Goal: Task Accomplishment & Management: Manage account settings

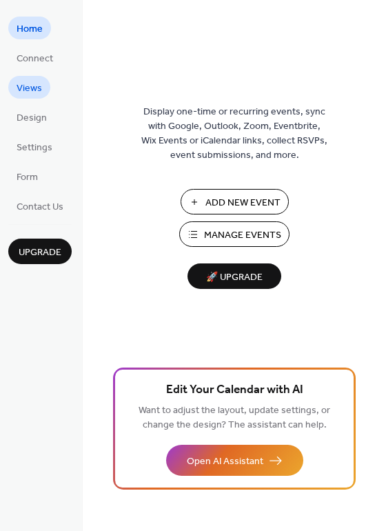
click at [34, 88] on span "Views" at bounding box center [29, 88] width 25 height 14
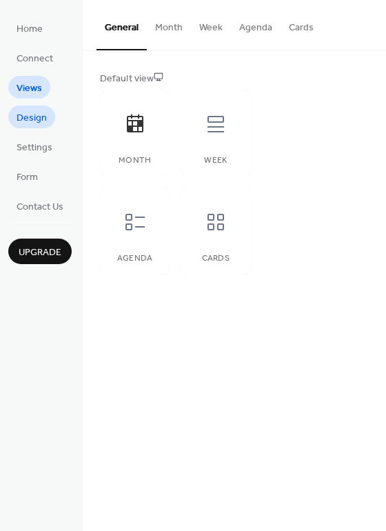
click at [37, 125] on span "Design" at bounding box center [32, 118] width 30 height 14
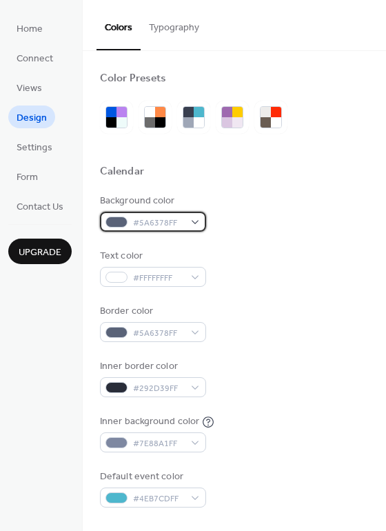
click at [155, 222] on span "#5A6378FF" at bounding box center [158, 223] width 51 height 14
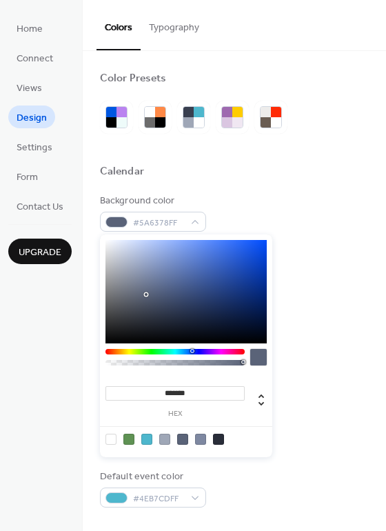
type input "*******"
click at [121, 256] on div at bounding box center [185, 291] width 161 height 103
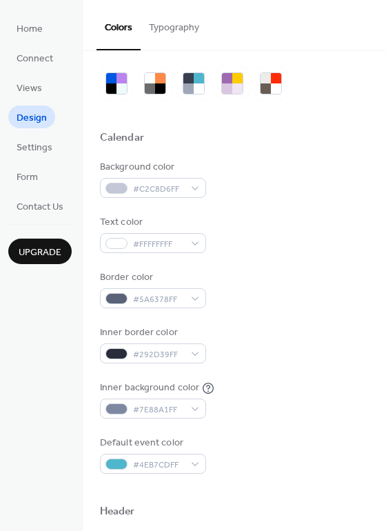
scroll to position [5, 0]
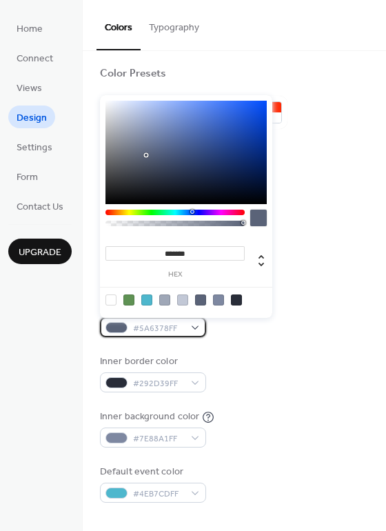
click at [123, 327] on div at bounding box center [116, 327] width 22 height 11
click at [183, 298] on div at bounding box center [182, 299] width 11 height 11
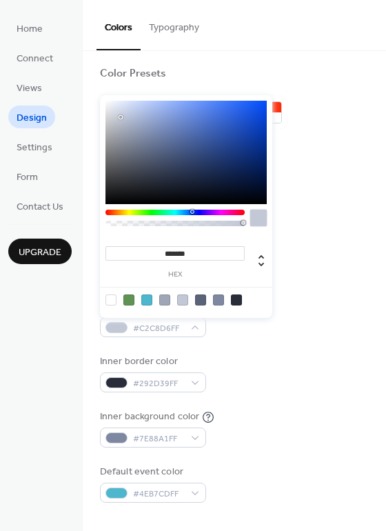
click at [260, 221] on div at bounding box center [258, 217] width 17 height 17
type input "*******"
click at [121, 115] on div at bounding box center [120, 115] width 3 height 3
click at [119, 326] on div at bounding box center [116, 327] width 22 height 11
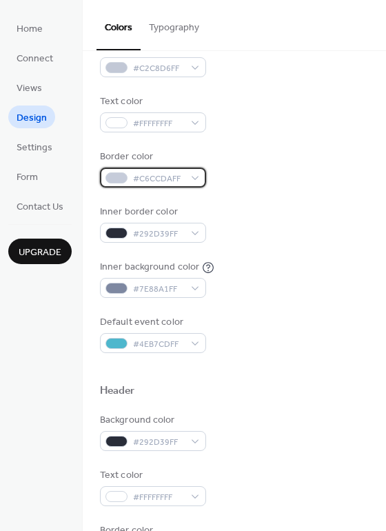
scroll to position [155, 0]
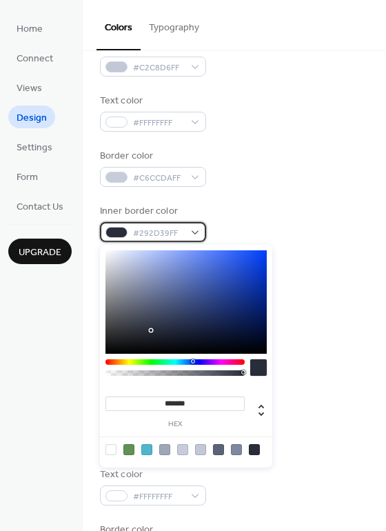
click at [145, 236] on span "#292D39FF" at bounding box center [158, 233] width 51 height 14
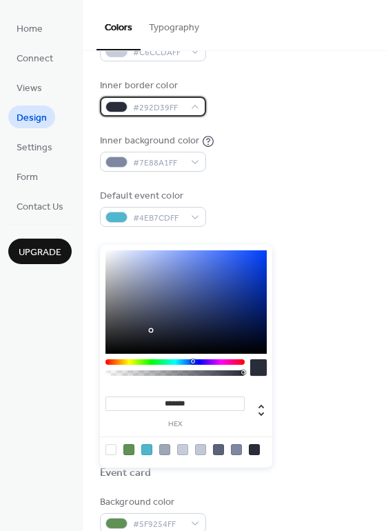
scroll to position [281, 0]
click at [137, 109] on span "#292D39FF" at bounding box center [158, 107] width 51 height 14
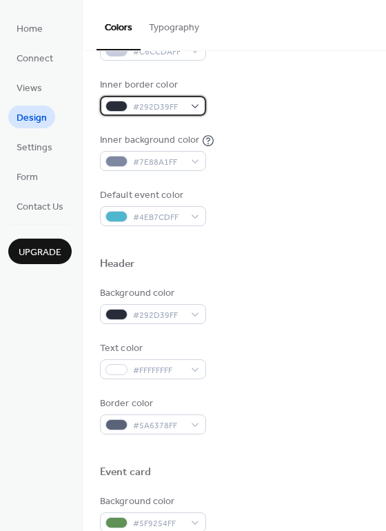
click at [195, 105] on div "#292D39FF" at bounding box center [153, 106] width 106 height 20
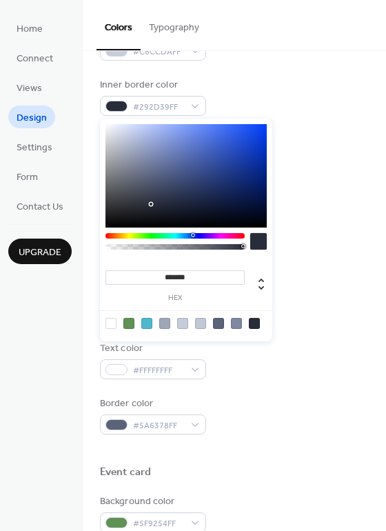
click at [184, 320] on div at bounding box center [182, 323] width 11 height 11
type input "*******"
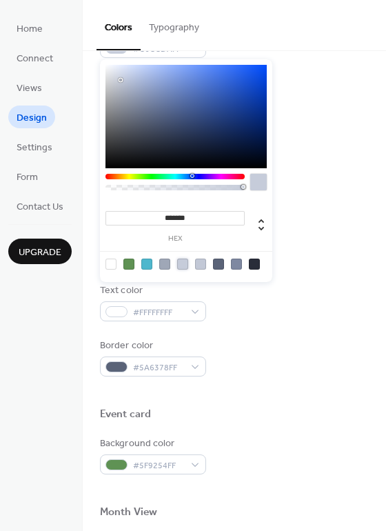
scroll to position [340, 0]
click at [183, 264] on div at bounding box center [182, 263] width 11 height 11
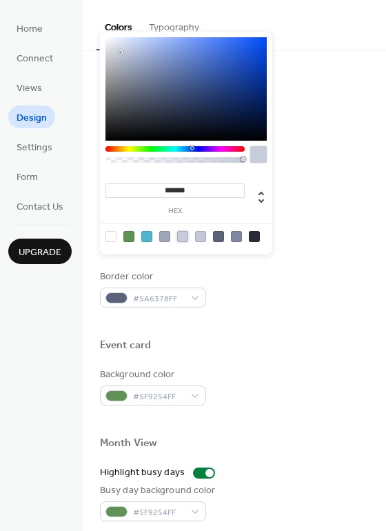
scroll to position [436, 0]
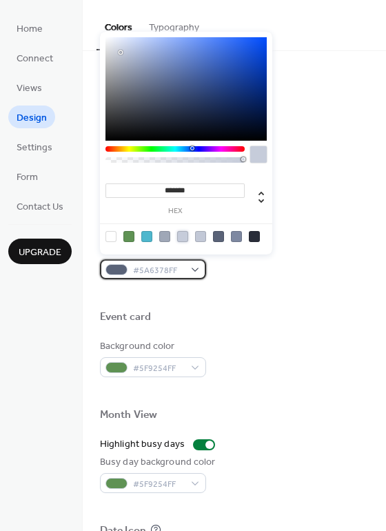
click at [110, 272] on div at bounding box center [116, 269] width 22 height 11
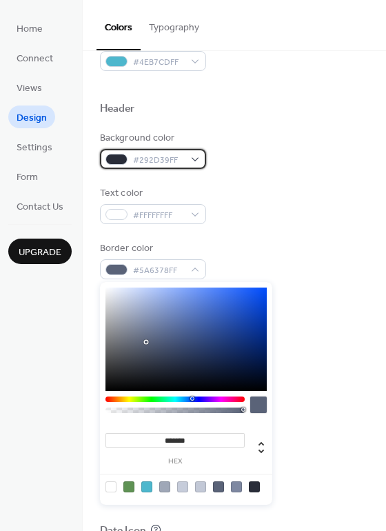
click at [184, 162] on div "#292D39FF" at bounding box center [153, 159] width 106 height 20
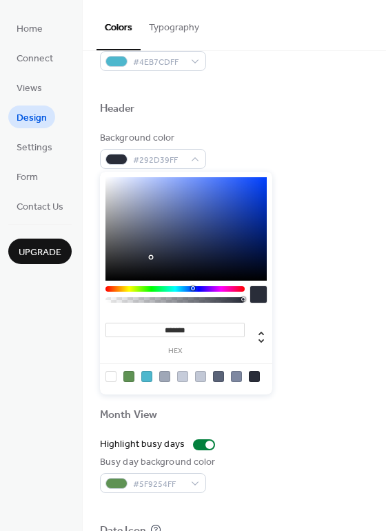
type input "**"
click at [136, 299] on div at bounding box center [174, 300] width 135 height 6
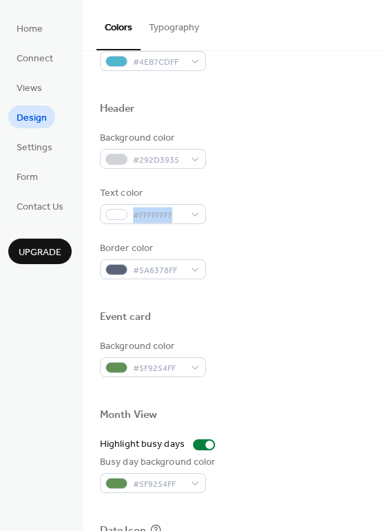
drag, startPoint x: 380, startPoint y: 190, endPoint x: 379, endPoint y: 201, distance: 11.0
click at [379, 201] on div "Color Presets Calendar Background color #C2C8D6FF Text color #FFFFFFFF Border c…" at bounding box center [234, 149] width 303 height 1069
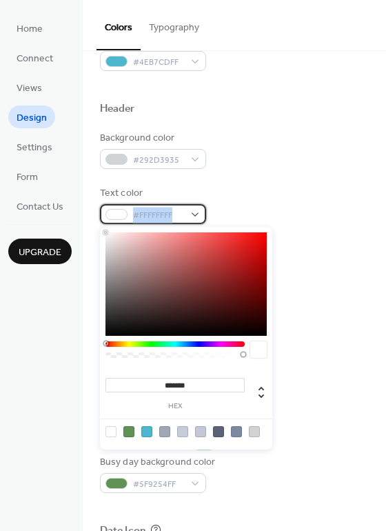
click at [119, 213] on div at bounding box center [116, 214] width 22 height 11
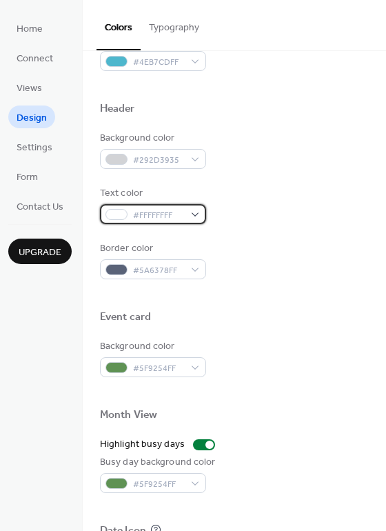
click at [190, 215] on div "#FFFFFFFF" at bounding box center [153, 214] width 106 height 20
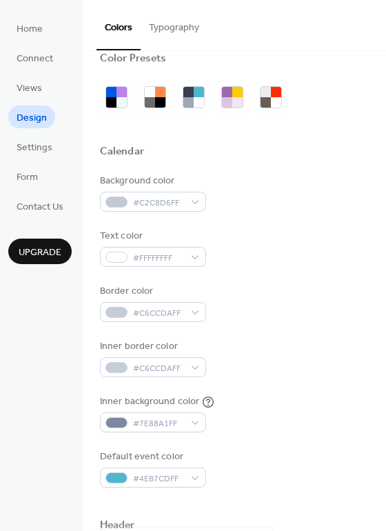
scroll to position [17, 0]
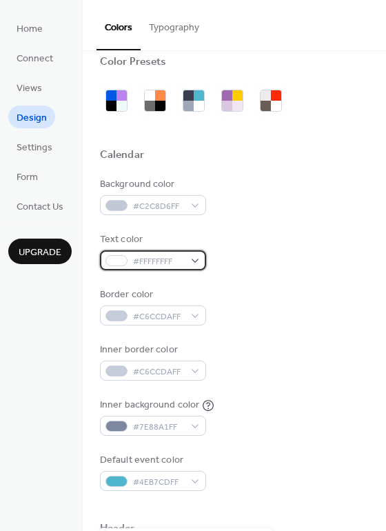
click at [152, 260] on span "#FFFFFFFF" at bounding box center [158, 261] width 51 height 14
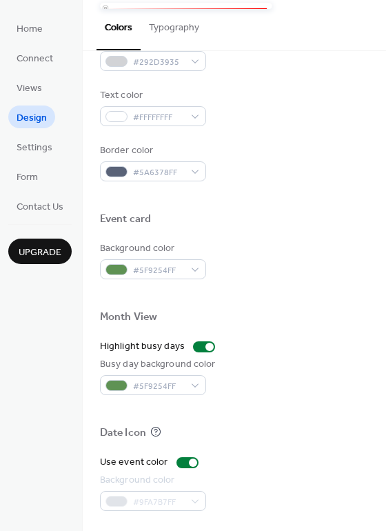
scroll to position [537, 0]
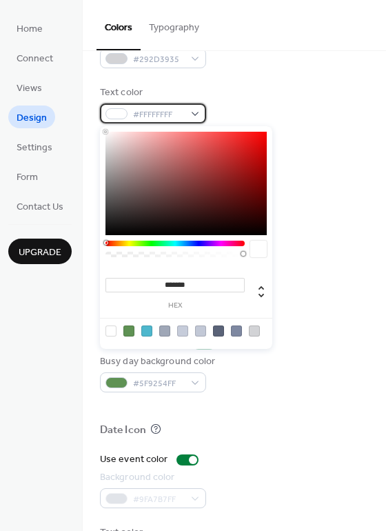
click at [176, 119] on span "#FFFFFFFF" at bounding box center [158, 114] width 51 height 14
click at [212, 288] on input "*******" at bounding box center [174, 285] width 139 height 14
click at [112, 229] on div at bounding box center [185, 183] width 161 height 103
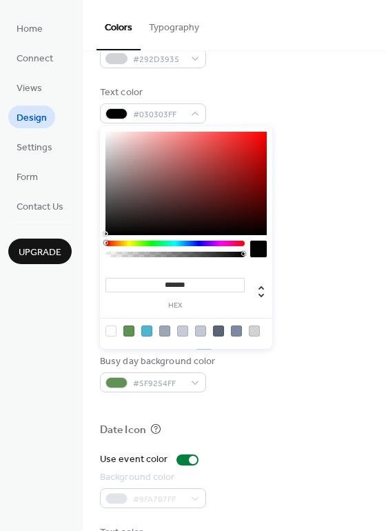
click at [108, 234] on div at bounding box center [185, 183] width 161 height 103
click at [106, 234] on div at bounding box center [105, 233] width 3 height 3
type input "*******"
click at [107, 234] on div at bounding box center [106, 235] width 3 height 3
click at [354, 152] on div "Border color #5A6378FF" at bounding box center [234, 160] width 269 height 38
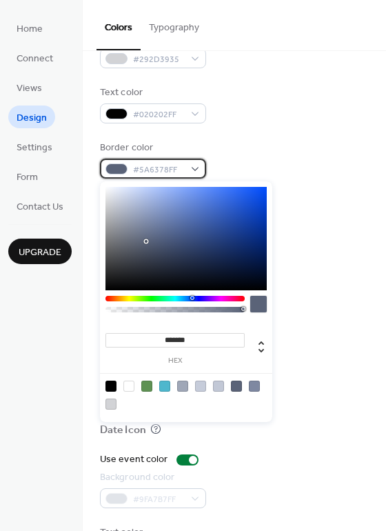
click at [145, 170] on span "#5A6378FF" at bounding box center [158, 170] width 51 height 14
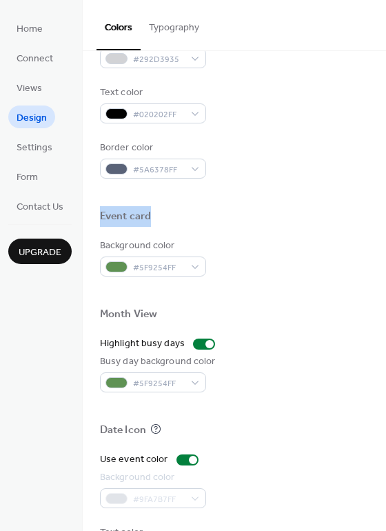
drag, startPoint x: 381, startPoint y: 200, endPoint x: 382, endPoint y: 229, distance: 29.0
click at [382, 229] on div "Color Presets Calendar Background color #C2C8D6FF Text color #FFFFFFFF Border c…" at bounding box center [234, 291] width 303 height 480
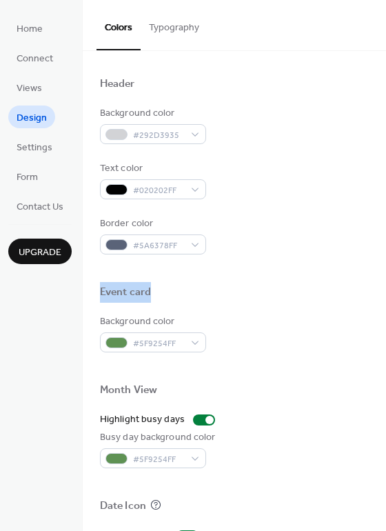
scroll to position [590, 0]
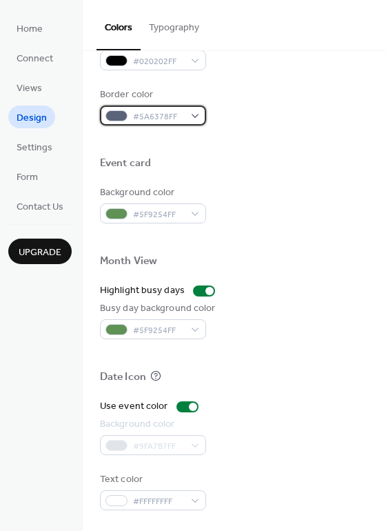
click at [148, 119] on span "#5A6378FF" at bounding box center [158, 117] width 51 height 14
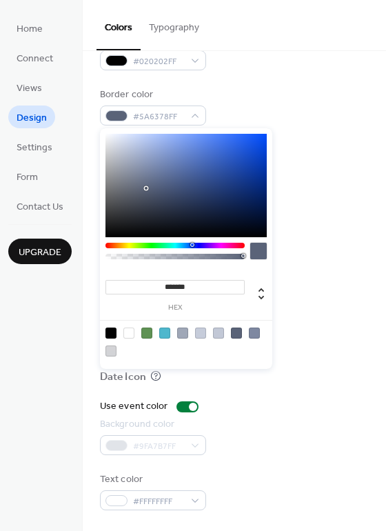
click at [187, 290] on input "*******" at bounding box center [174, 287] width 139 height 14
click at [231, 291] on div "******* hex" at bounding box center [174, 294] width 139 height 34
type input "*******"
click at [121, 150] on div at bounding box center [185, 185] width 161 height 103
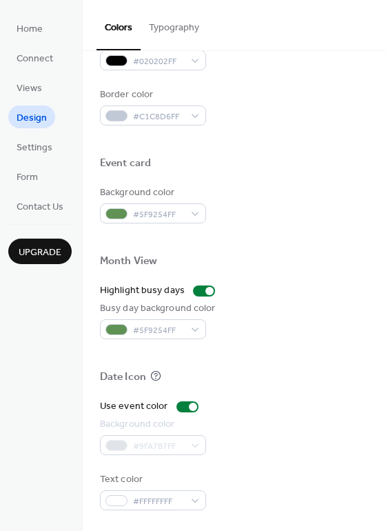
drag, startPoint x: 380, startPoint y: 175, endPoint x: 383, endPoint y: 166, distance: 9.4
click at [383, 166] on div "Color Presets Calendar Background color #C2C8D6FF Text color #FFFFFFFF Border c…" at bounding box center [234, 291] width 303 height 480
click at [319, 187] on div "Background color #5F9254FF" at bounding box center [234, 204] width 269 height 38
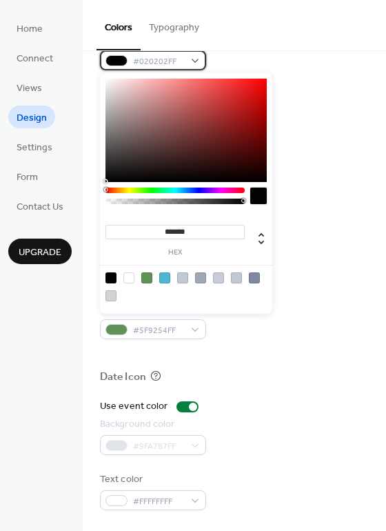
click at [179, 64] on span "#020202FF" at bounding box center [158, 61] width 51 height 14
click at [290, 79] on div "Background color #292D3935 Text color #020202FF Border color #C1C8D6FF" at bounding box center [234, 51] width 269 height 148
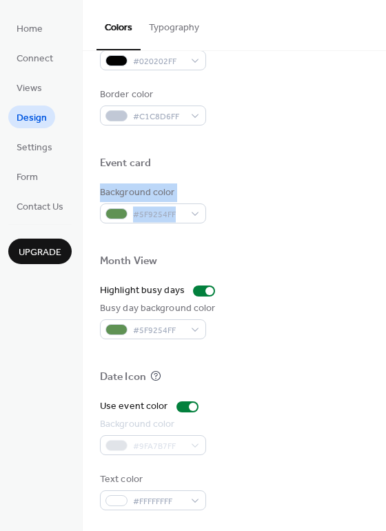
drag, startPoint x: 381, startPoint y: 173, endPoint x: 382, endPoint y: 230, distance: 57.2
click at [382, 230] on div "Color Presets Calendar Background color #C2C8D6FF Text color #FFFFFFFF Border c…" at bounding box center [234, 291] width 303 height 480
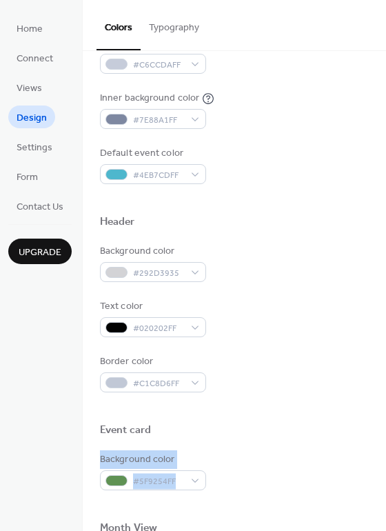
scroll to position [324, 0]
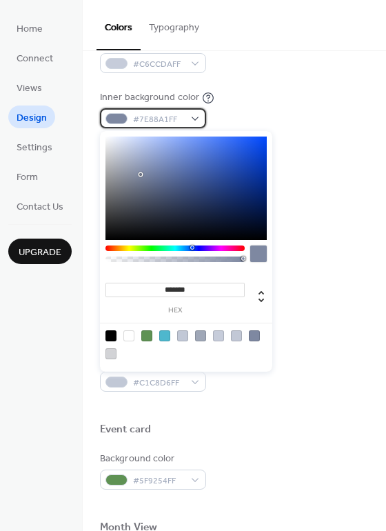
click at [161, 116] on span "#7E88A1FF" at bounding box center [158, 119] width 51 height 14
click at [122, 155] on div at bounding box center [185, 187] width 161 height 103
type input "*******"
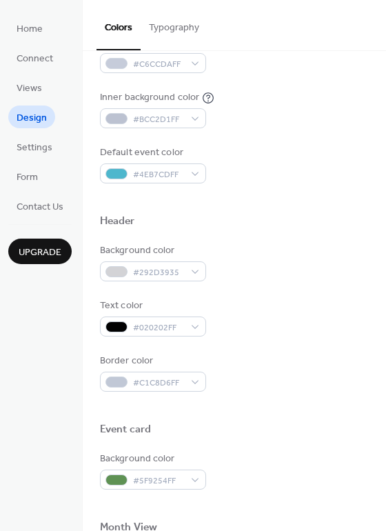
click at [346, 154] on div "Default event color #4EB7CDFF" at bounding box center [234, 164] width 269 height 38
click at [153, 176] on span "#4EB7CDFF" at bounding box center [158, 174] width 51 height 14
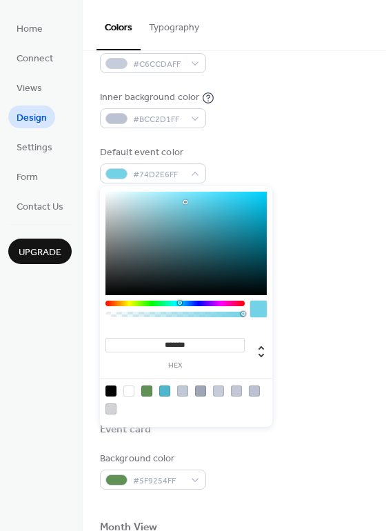
type input "*******"
click at [185, 201] on div at bounding box center [185, 243] width 161 height 103
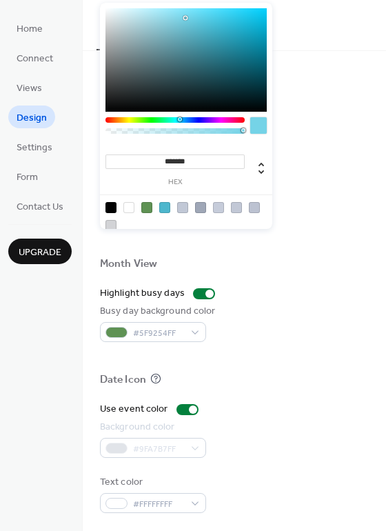
scroll to position [590, 0]
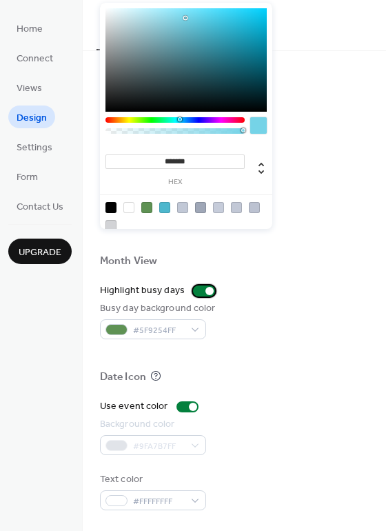
click at [207, 287] on div at bounding box center [209, 291] width 8 height 8
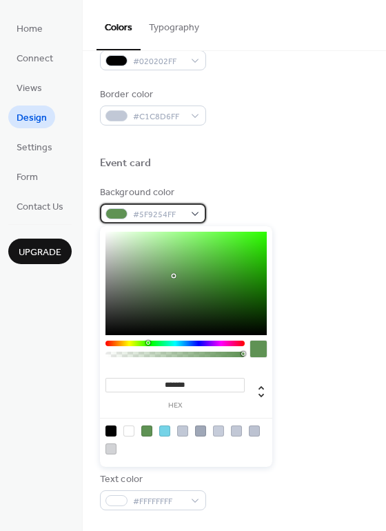
click at [196, 216] on div "#5F9254FF" at bounding box center [153, 213] width 106 height 20
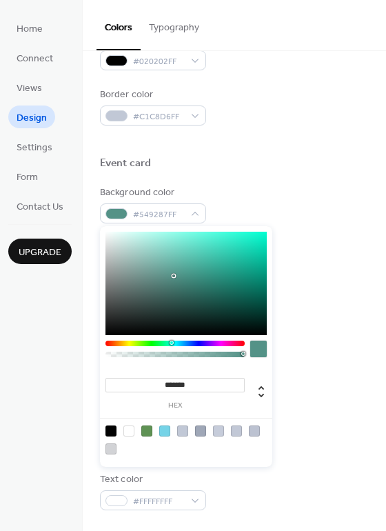
click at [171, 342] on div at bounding box center [174, 343] width 139 height 6
type input "*******"
click at [207, 243] on div at bounding box center [185, 283] width 161 height 103
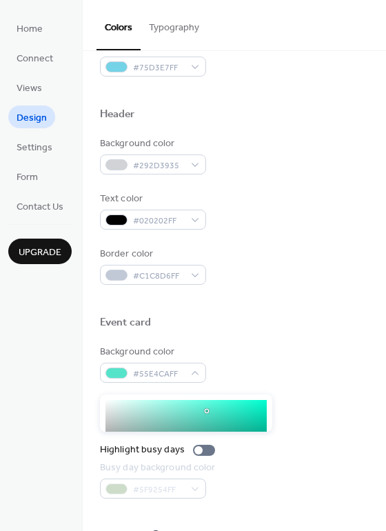
scroll to position [431, 0]
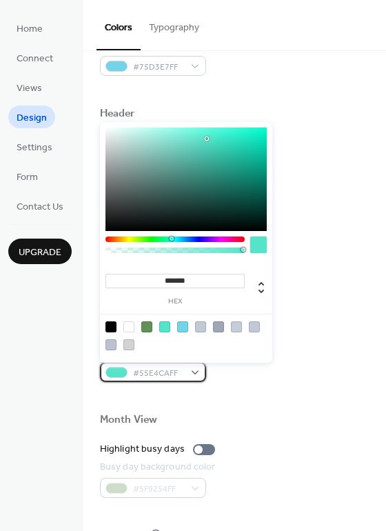
click at [118, 373] on div at bounding box center [116, 372] width 22 height 11
click at [168, 323] on div at bounding box center [164, 326] width 11 height 11
click at [260, 245] on div at bounding box center [258, 244] width 17 height 17
click at [181, 325] on div at bounding box center [182, 326] width 11 height 11
type input "*******"
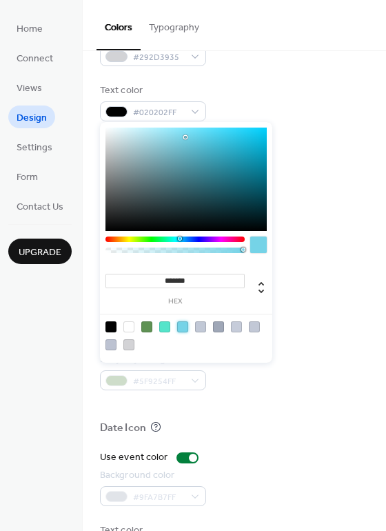
scroll to position [590, 0]
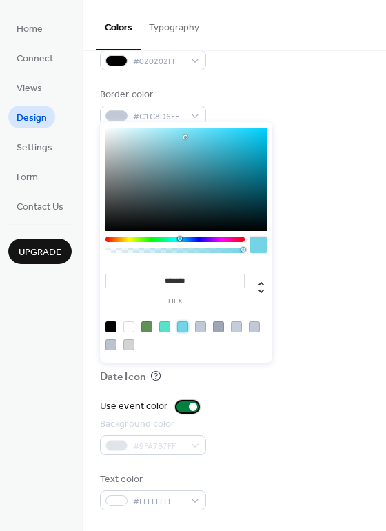
click at [183, 407] on div at bounding box center [187, 406] width 22 height 11
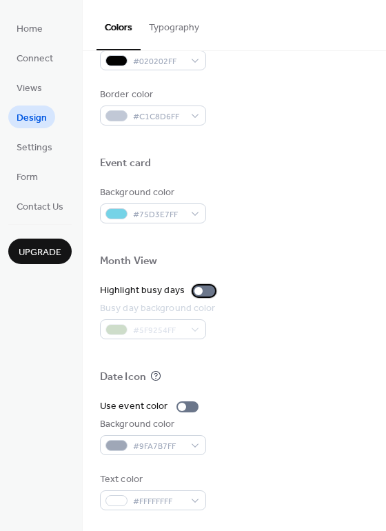
click at [195, 287] on div at bounding box center [198, 291] width 8 height 8
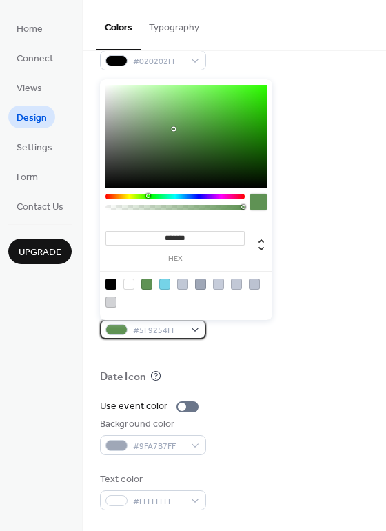
click at [172, 328] on span "#5F9254FF" at bounding box center [158, 330] width 51 height 14
click at [192, 329] on div "#5F9254FF" at bounding box center [153, 329] width 106 height 20
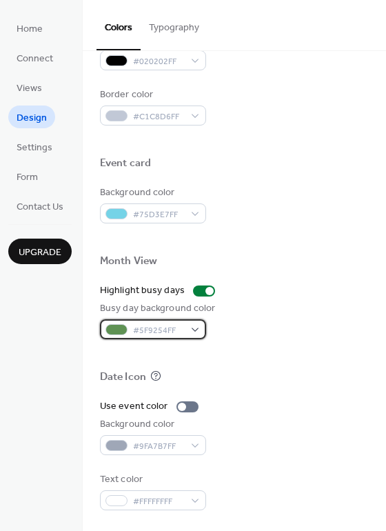
click at [192, 329] on div "#5F9254FF" at bounding box center [153, 329] width 106 height 20
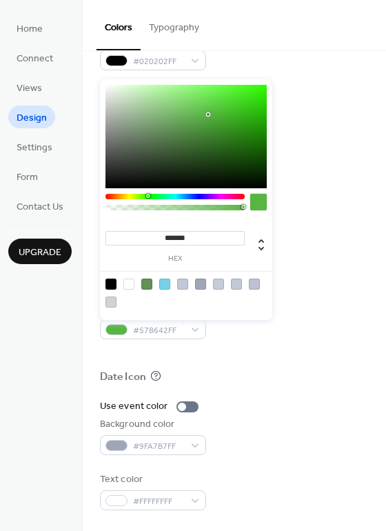
click at [208, 114] on div at bounding box center [185, 136] width 161 height 103
click at [223, 107] on div at bounding box center [185, 136] width 161 height 103
type input "*******"
click at [167, 112] on div at bounding box center [185, 136] width 161 height 103
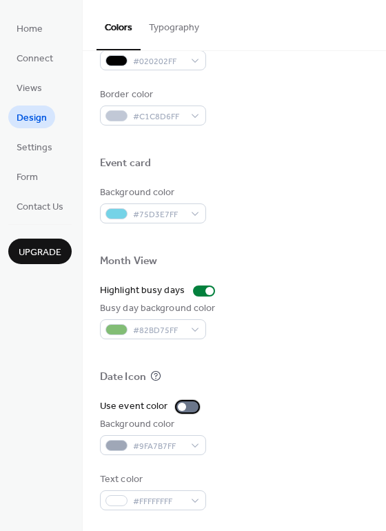
click at [186, 405] on div at bounding box center [187, 406] width 22 height 11
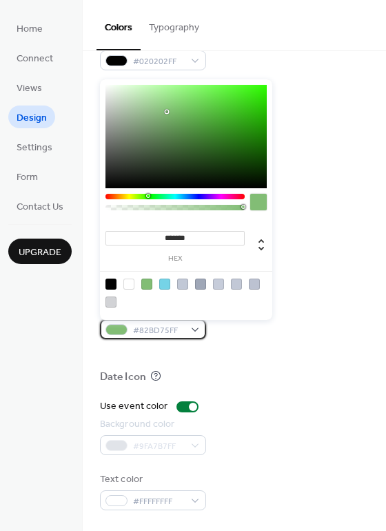
click at [126, 329] on div at bounding box center [116, 329] width 22 height 11
click at [258, 205] on div at bounding box center [258, 202] width 17 height 17
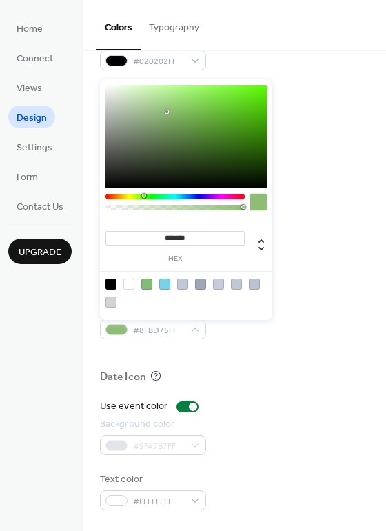
click at [143, 196] on div at bounding box center [174, 197] width 139 height 6
click at [141, 196] on div at bounding box center [174, 197] width 139 height 6
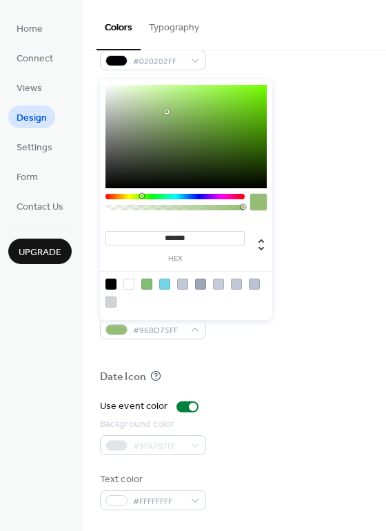
type input "*******"
click at [150, 87] on div at bounding box center [185, 136] width 161 height 103
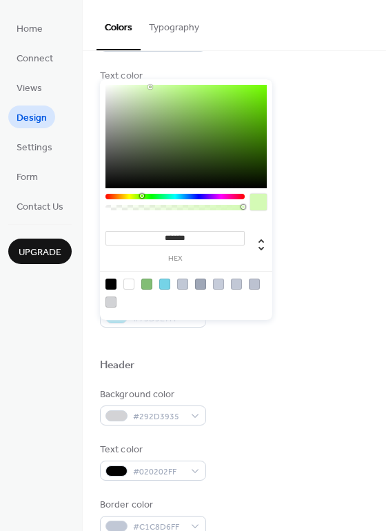
scroll to position [170, 0]
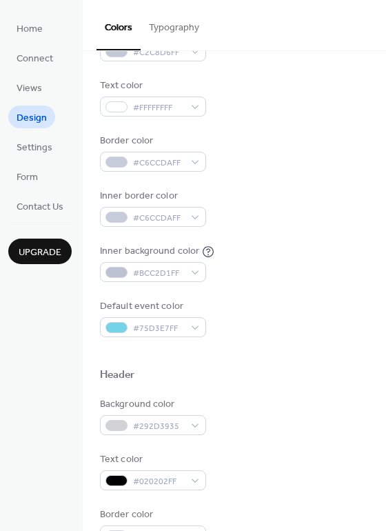
click at [308, 183] on div "Background color #C2C8D6FF Text color #FFFFFFFF Border color #C6CCDAFF Inner bo…" at bounding box center [234, 180] width 269 height 314
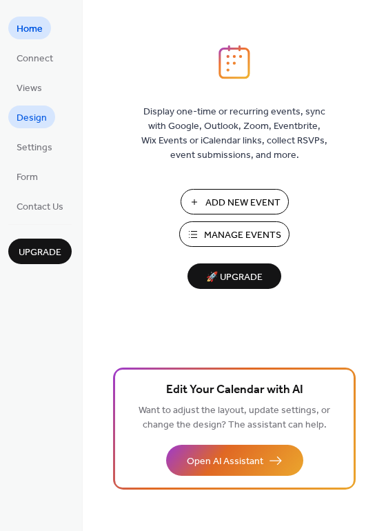
click at [41, 119] on span "Design" at bounding box center [32, 118] width 30 height 14
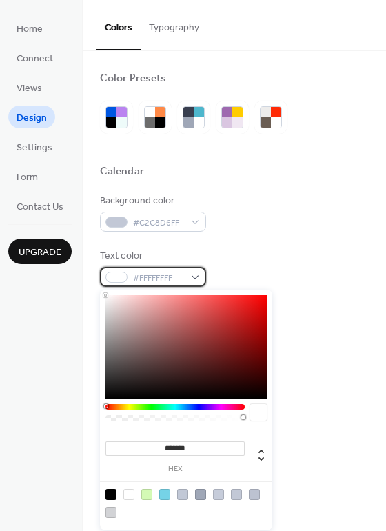
click at [156, 279] on span "#FFFFFFFF" at bounding box center [158, 278] width 51 height 14
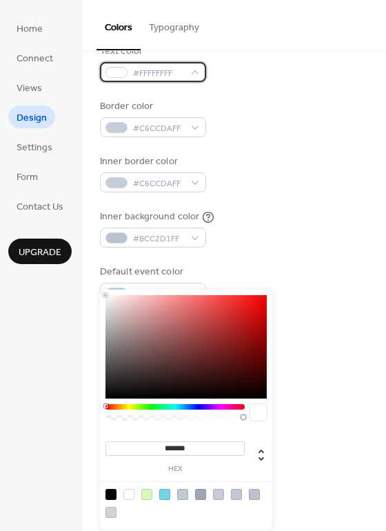
scroll to position [212, 0]
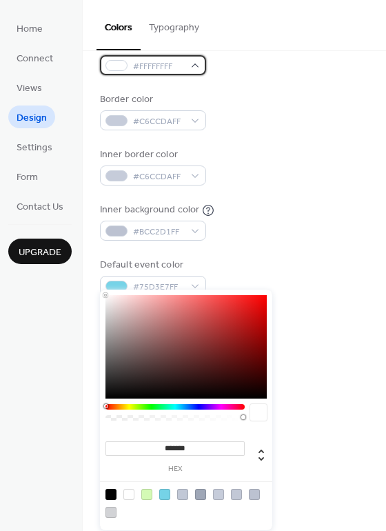
click at [111, 63] on div at bounding box center [116, 65] width 22 height 11
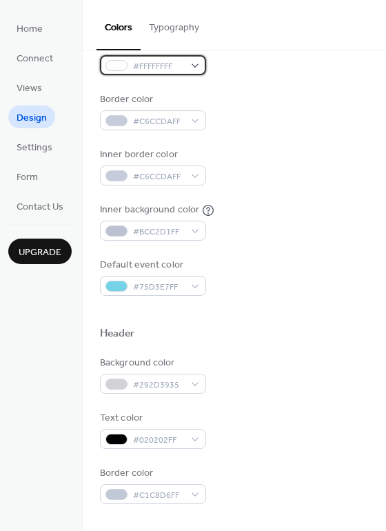
click at [125, 67] on div at bounding box center [116, 65] width 22 height 11
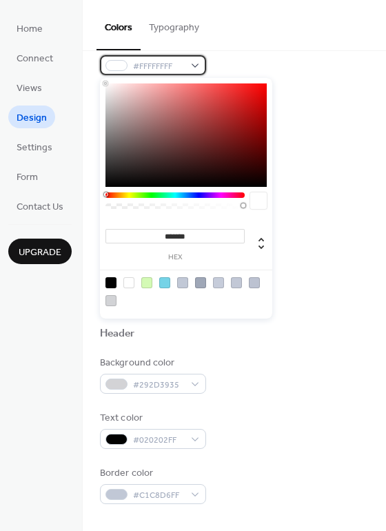
click at [150, 65] on span "#FFFFFFFF" at bounding box center [158, 66] width 51 height 14
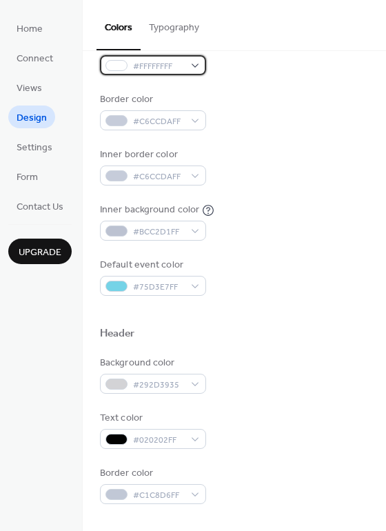
click at [150, 65] on span "#FFFFFFFF" at bounding box center [158, 66] width 51 height 14
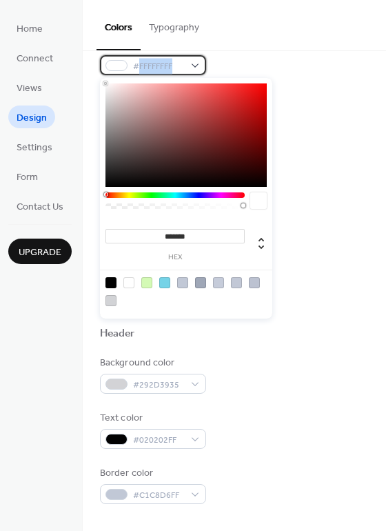
click at [150, 65] on span "#FFFFFFFF" at bounding box center [158, 66] width 51 height 14
click at [265, 183] on div at bounding box center [185, 134] width 161 height 103
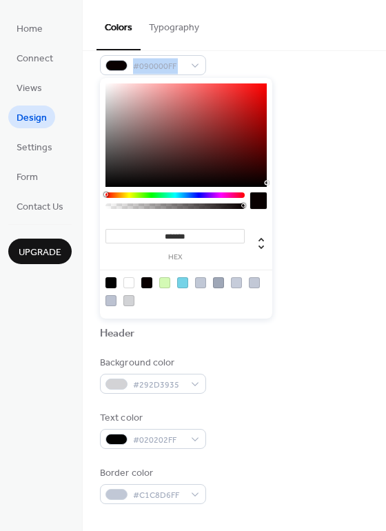
click at [112, 283] on div at bounding box center [110, 282] width 11 height 11
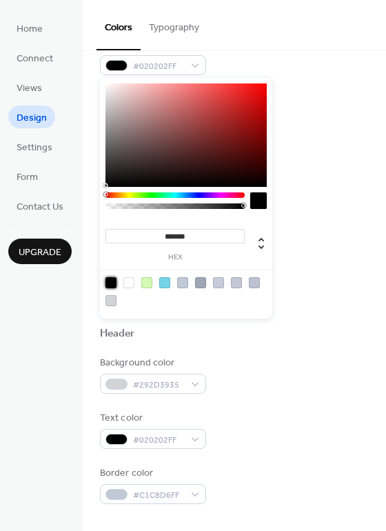
click at [205, 238] on input "*******" at bounding box center [174, 236] width 139 height 14
drag, startPoint x: 205, startPoint y: 238, endPoint x: 167, endPoint y: 237, distance: 38.6
click at [167, 237] on input "*******" at bounding box center [174, 236] width 139 height 14
type input "*******"
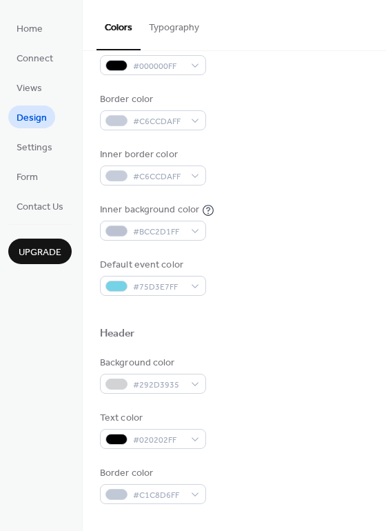
click at [334, 195] on div "Background color #C2C8D6FF Text color #000000FF Border color #C6CCDAFF Inner bo…" at bounding box center [234, 139] width 269 height 314
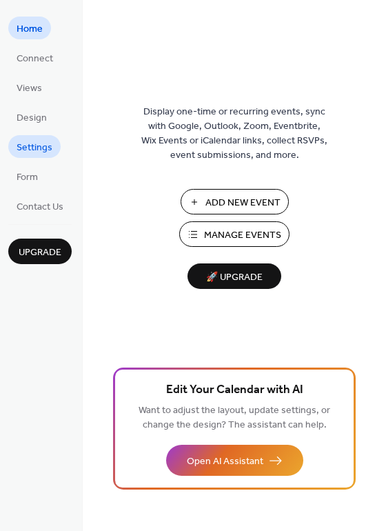
click at [50, 151] on span "Settings" at bounding box center [35, 148] width 36 height 14
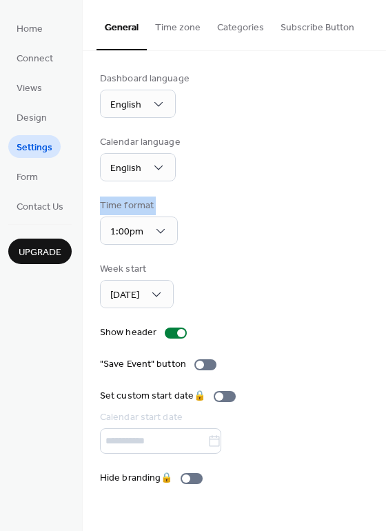
drag, startPoint x: 382, startPoint y: 178, endPoint x: 378, endPoint y: 213, distance: 35.5
click at [378, 213] on div "Dashboard language English Calendar language English Time format 1:00pm Week st…" at bounding box center [234, 278] width 303 height 455
drag, startPoint x: 383, startPoint y: 155, endPoint x: 372, endPoint y: 234, distance: 80.0
click at [372, 234] on div "Dashboard language English Calendar language English Time format 1:00pm Week st…" at bounding box center [234, 278] width 303 height 455
click at [41, 117] on span "Design" at bounding box center [32, 118] width 30 height 14
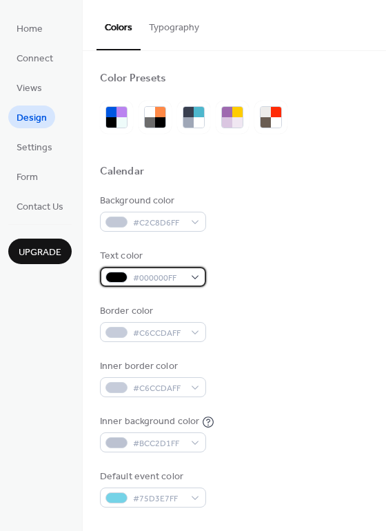
click at [176, 278] on span "#000000FF" at bounding box center [158, 278] width 51 height 14
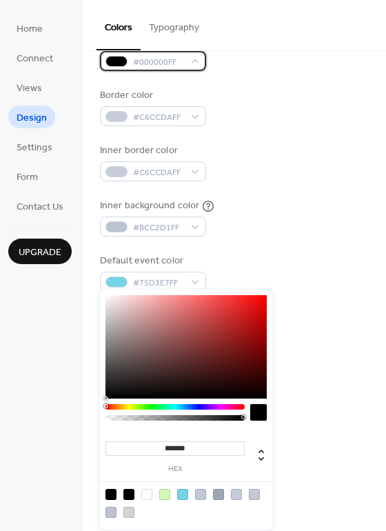
scroll to position [217, 0]
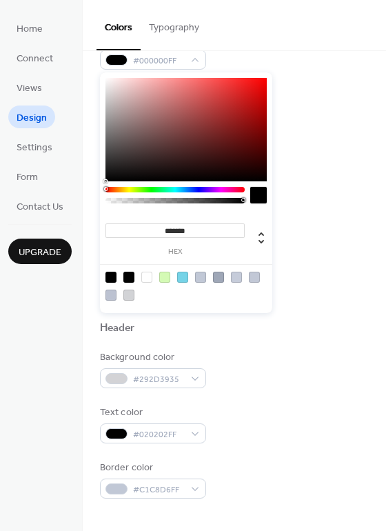
click at [196, 233] on input "*******" at bounding box center [174, 230] width 139 height 14
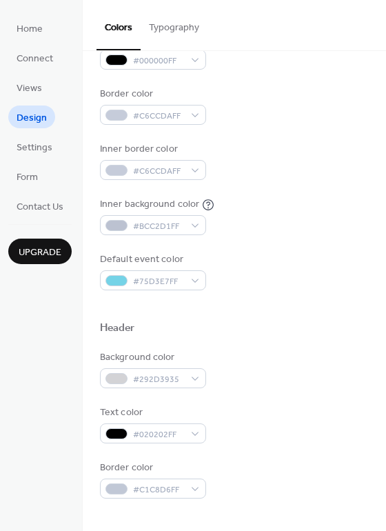
click at [335, 195] on div "Background color #C2C8D6FF Text color #000000FF Border color #C6CCDAFF Inner bo…" at bounding box center [234, 134] width 269 height 314
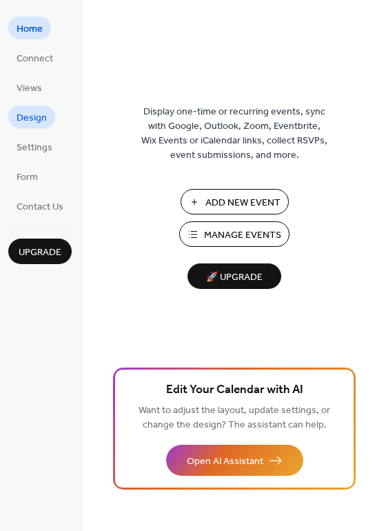
click at [43, 124] on span "Design" at bounding box center [32, 118] width 30 height 14
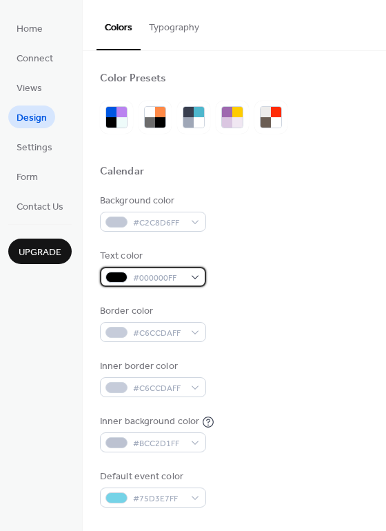
click at [148, 275] on span "#000000FF" at bounding box center [158, 278] width 51 height 14
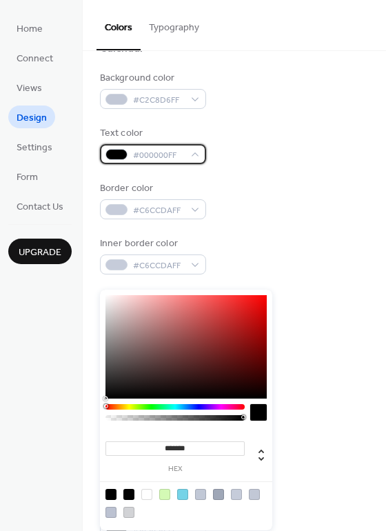
scroll to position [128, 0]
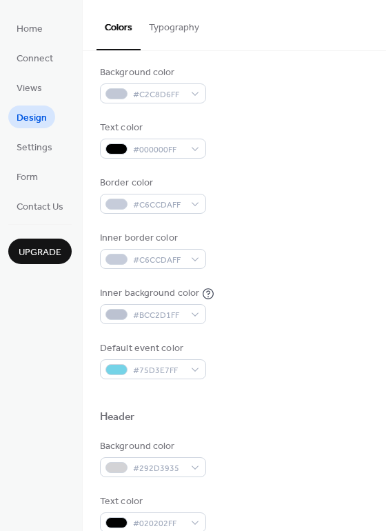
click at [336, 202] on div "Border color #C6CCDAFF" at bounding box center [234, 195] width 269 height 38
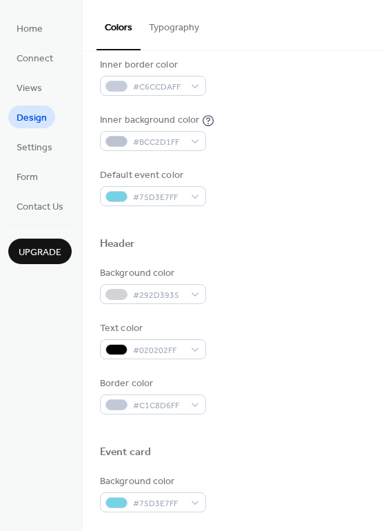
scroll to position [302, 0]
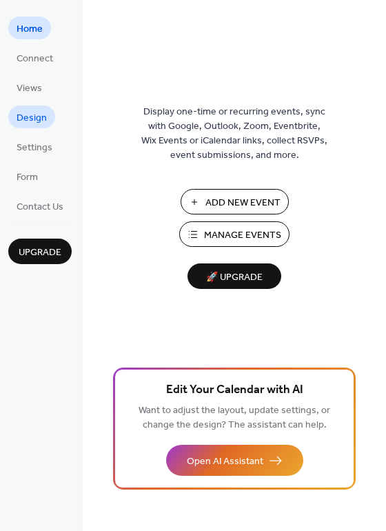
click at [39, 119] on span "Design" at bounding box center [32, 118] width 30 height 14
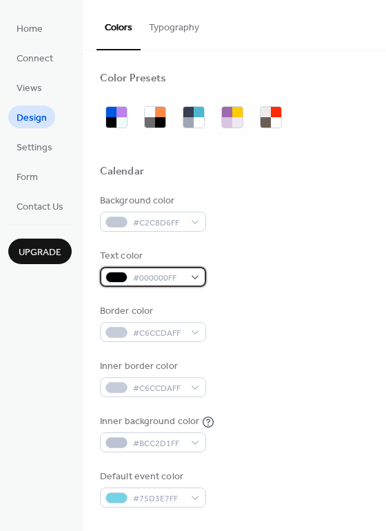
click at [169, 278] on span "#000000FF" at bounding box center [158, 278] width 51 height 14
click at [287, 232] on div "Background color #C2C8D6FF Text color #000000FF Border color #C6CCDAFF Inner bo…" at bounding box center [234, 351] width 269 height 314
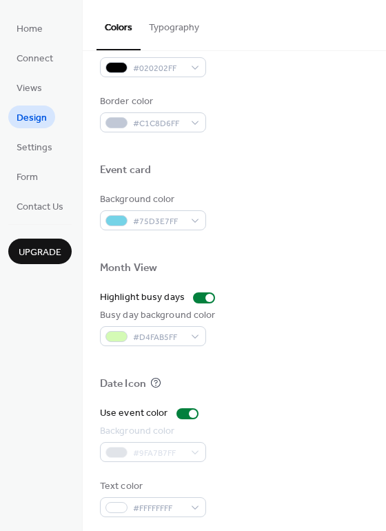
scroll to position [580, 0]
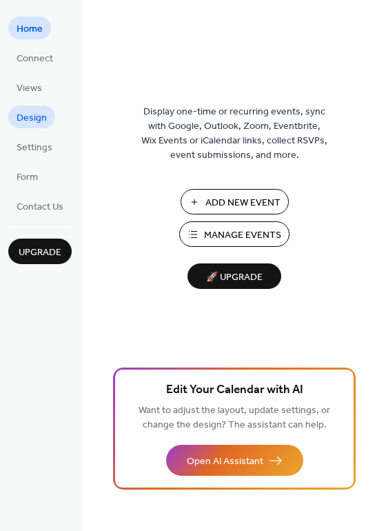
click at [38, 114] on span "Design" at bounding box center [32, 118] width 30 height 14
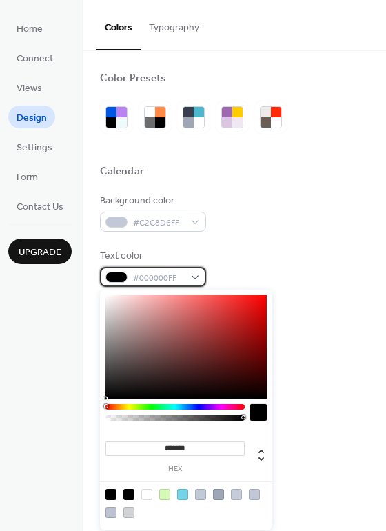
click at [170, 271] on span "#000000FF" at bounding box center [158, 278] width 51 height 14
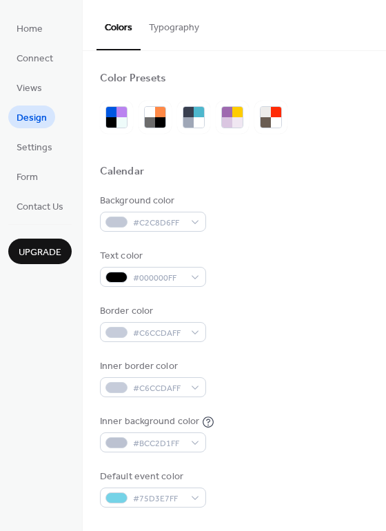
click at [340, 251] on div "Text color #000000FF" at bounding box center [234, 268] width 269 height 38
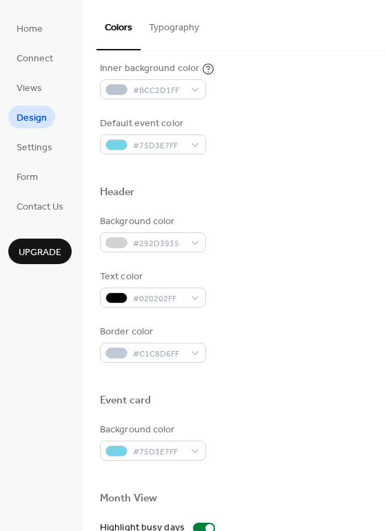
scroll to position [357, 0]
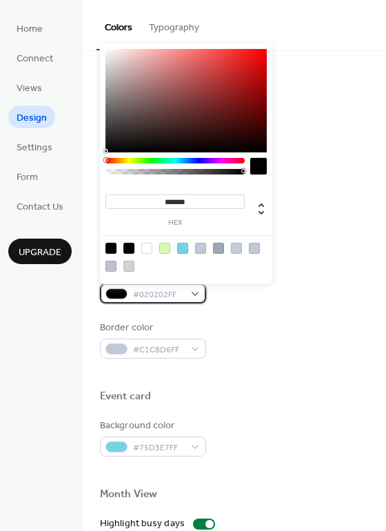
click at [156, 291] on span "#020202FF" at bounding box center [158, 294] width 51 height 14
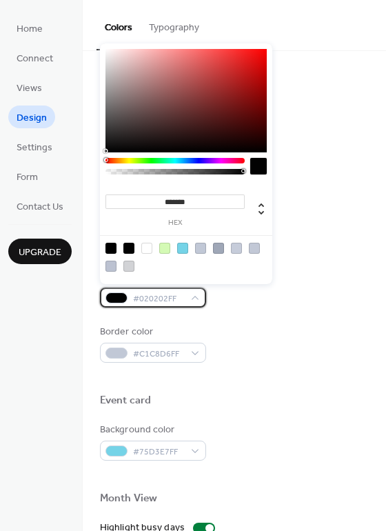
scroll to position [342, 0]
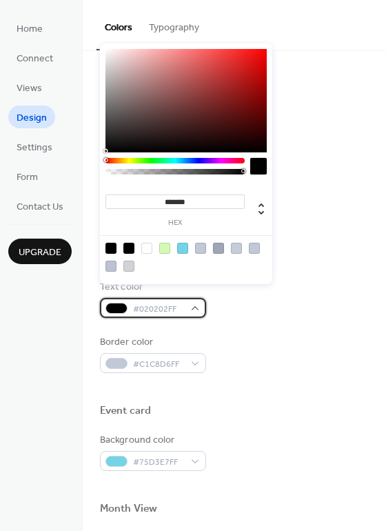
click at [158, 306] on span "#020202FF" at bounding box center [158, 309] width 51 height 14
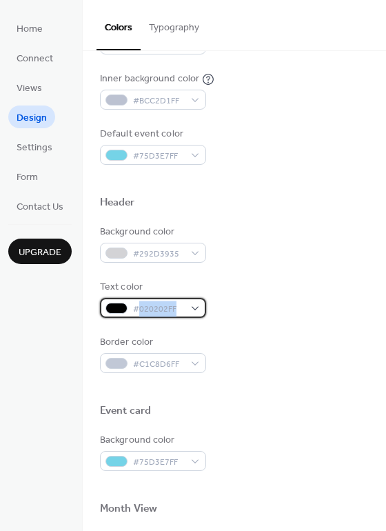
click at [158, 306] on span "#020202FF" at bounding box center [158, 309] width 51 height 14
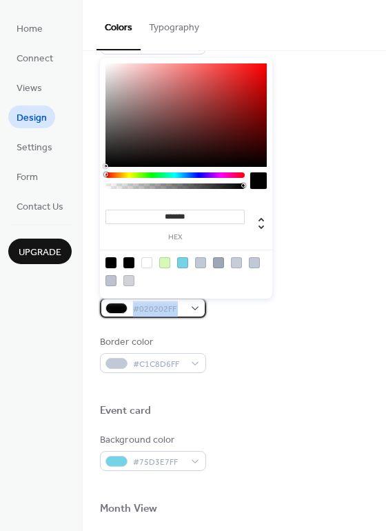
click at [158, 306] on span "#020202FF" at bounding box center [158, 309] width 51 height 14
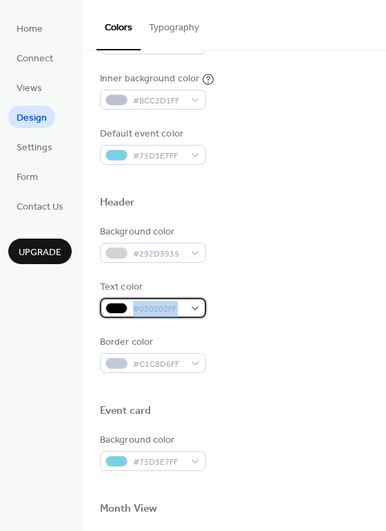
click at [159, 302] on span "#020202FF" at bounding box center [158, 309] width 51 height 14
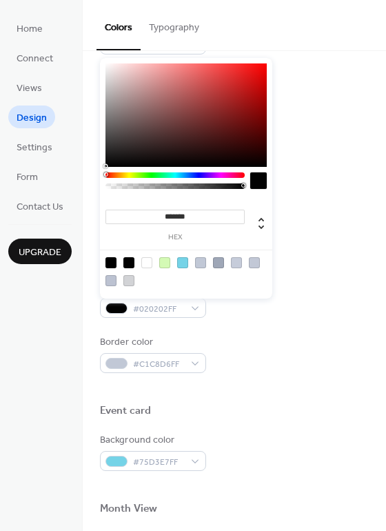
drag, startPoint x: 195, startPoint y: 218, endPoint x: 167, endPoint y: 216, distance: 27.7
click at [167, 216] on input "*******" at bounding box center [174, 216] width 139 height 14
drag, startPoint x: 174, startPoint y: 218, endPoint x: 183, endPoint y: 218, distance: 9.7
click at [183, 218] on input "*******" at bounding box center [174, 216] width 139 height 14
click at [198, 214] on input "*******" at bounding box center [174, 216] width 139 height 14
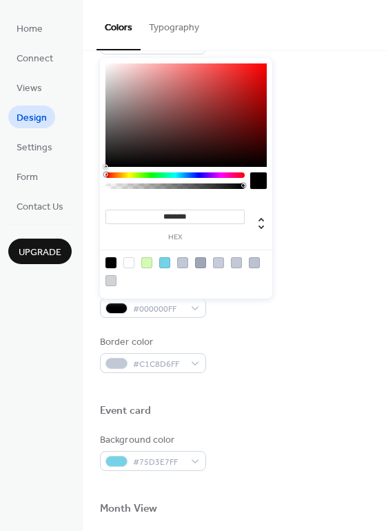
type input "*********"
click at [325, 196] on div "Header" at bounding box center [234, 205] width 269 height 18
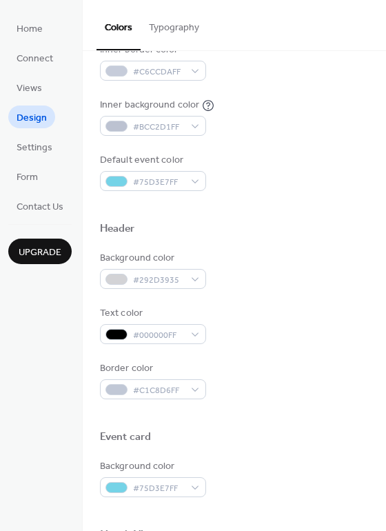
scroll to position [345, 0]
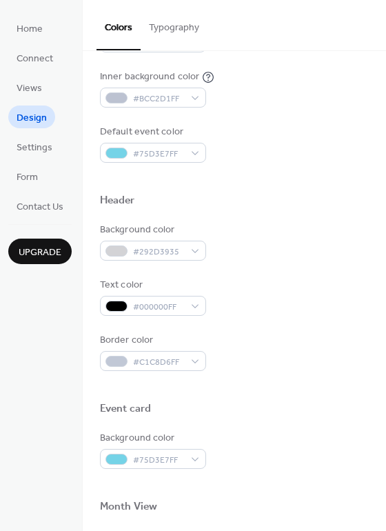
click at [324, 112] on div "Background color #C2C8D6FF Text color #000000FF Border color #C6CCDAFF Inner bo…" at bounding box center [234, 6] width 269 height 314
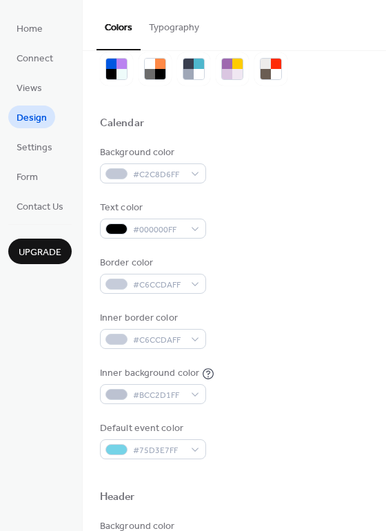
scroll to position [0, 0]
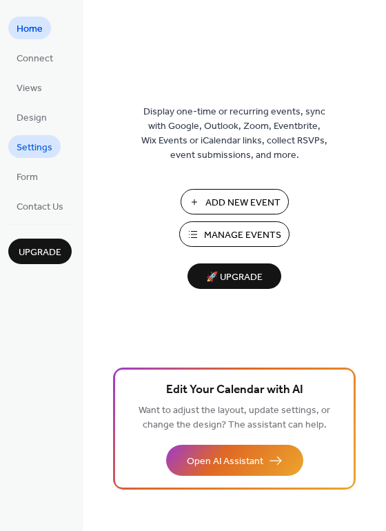
click at [39, 141] on span "Settings" at bounding box center [35, 148] width 36 height 14
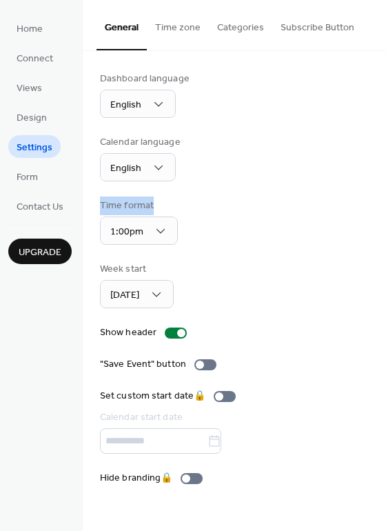
drag, startPoint x: 382, startPoint y: 185, endPoint x: 384, endPoint y: 205, distance: 20.0
click at [384, 205] on div "Dashboard language English Calendar language English Time format 1:00pm Week st…" at bounding box center [234, 278] width 303 height 455
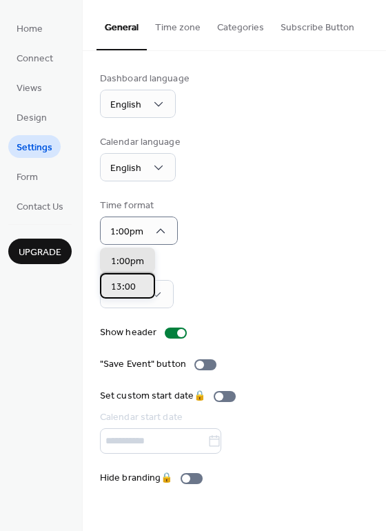
click at [122, 293] on span "13:00" at bounding box center [123, 287] width 25 height 14
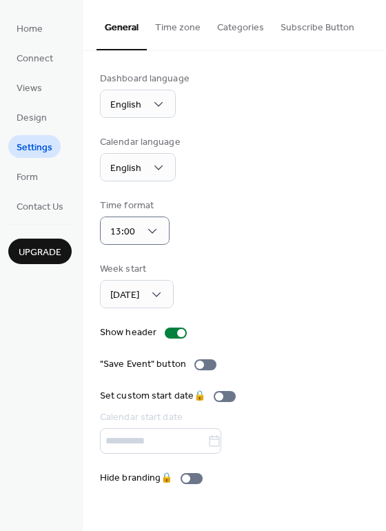
click at [300, 257] on div "Dashboard language English Calendar language English Time format 13:00 Week sta…" at bounding box center [234, 278] width 269 height 413
drag, startPoint x: 382, startPoint y: 199, endPoint x: 380, endPoint y: 229, distance: 29.7
click at [380, 229] on div "Dashboard language English Calendar language English Time format 13:00 Week sta…" at bounding box center [234, 278] width 303 height 455
click at [287, 334] on div "Show header" at bounding box center [234, 332] width 269 height 14
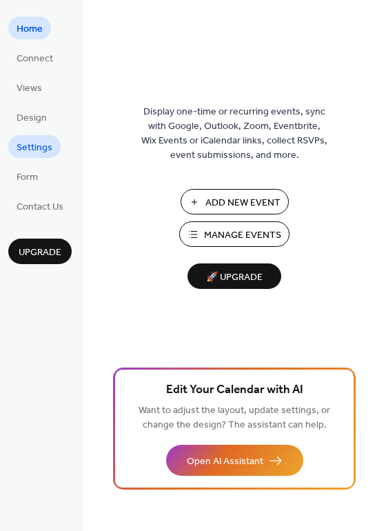
click at [35, 144] on span "Settings" at bounding box center [35, 148] width 36 height 14
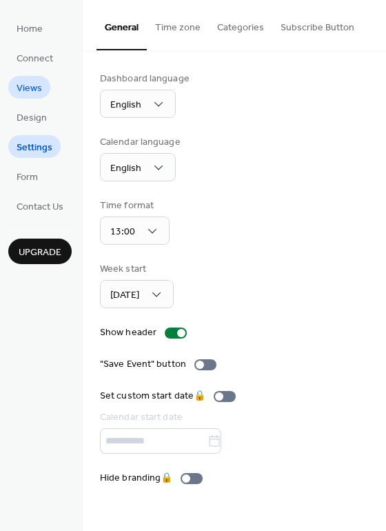
click at [40, 88] on span "Views" at bounding box center [29, 88] width 25 height 14
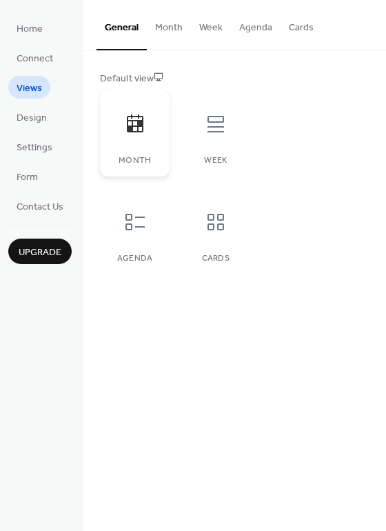
click at [124, 108] on div at bounding box center [134, 123] width 41 height 41
click at [256, 27] on button "Agenda" at bounding box center [256, 24] width 50 height 49
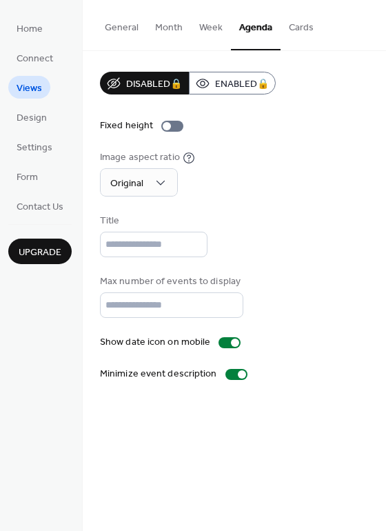
click at [301, 26] on button "Cards" at bounding box center [300, 24] width 41 height 49
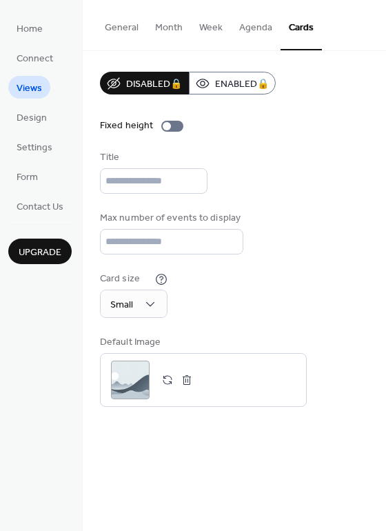
drag, startPoint x: 381, startPoint y: 156, endPoint x: 379, endPoint y: 198, distance: 42.1
click at [379, 198] on div "Disabled 🔒 Enabled 🔒 Fixed height Title Max number of events to display ** Card…" at bounding box center [234, 239] width 303 height 376
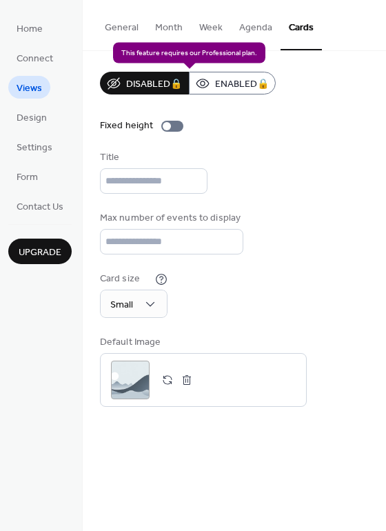
click at [222, 82] on div "Disabled 🔒 Enabled 🔒" at bounding box center [188, 83] width 176 height 23
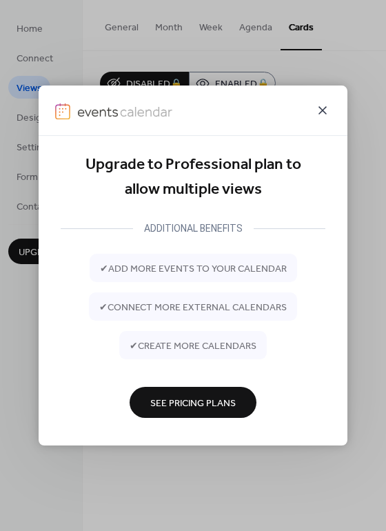
click at [323, 107] on icon at bounding box center [322, 110] width 17 height 17
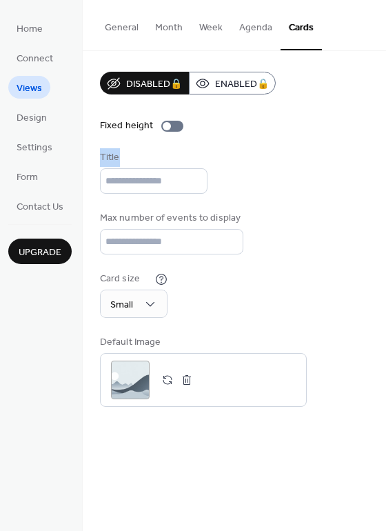
drag, startPoint x: 381, startPoint y: 143, endPoint x: 380, endPoint y: 187, distance: 44.8
click at [380, 187] on div "Disabled 🔒 Enabled 🔒 Fixed height Title Max number of events to display ** Card…" at bounding box center [234, 239] width 303 height 376
drag, startPoint x: 382, startPoint y: 351, endPoint x: 378, endPoint y: 303, distance: 47.7
click at [378, 303] on div "Disabled 🔒 Enabled 🔒 Fixed height Title Max number of events to display ** Card…" at bounding box center [234, 239] width 303 height 376
click at [376, 243] on div "Disabled 🔒 Enabled 🔒 Fixed height Title Max number of events to display ** Card…" at bounding box center [234, 239] width 303 height 376
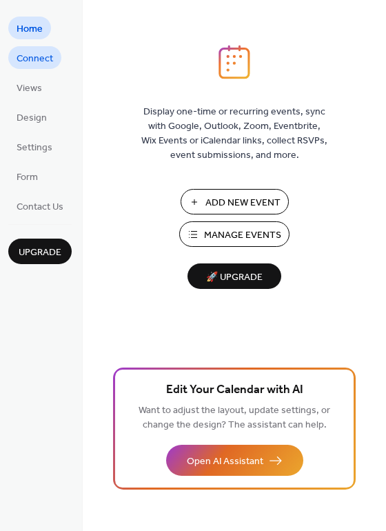
click at [48, 57] on span "Connect" at bounding box center [35, 59] width 37 height 14
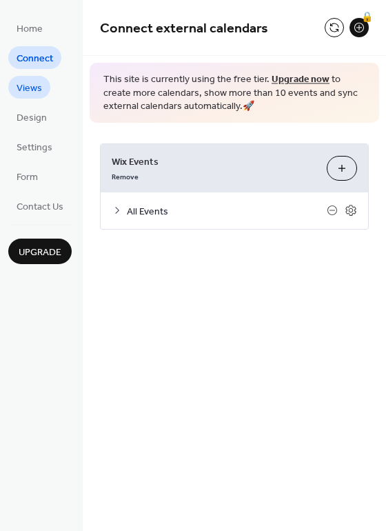
click at [40, 85] on span "Views" at bounding box center [29, 88] width 25 height 14
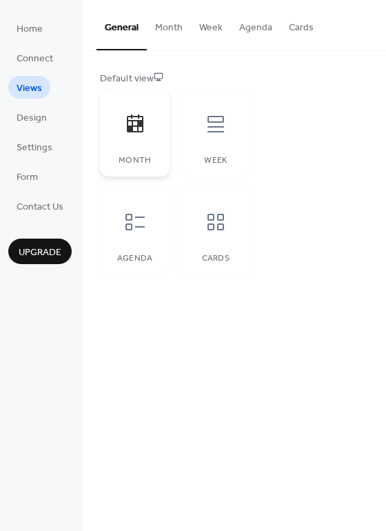
click at [133, 116] on icon at bounding box center [135, 123] width 17 height 18
click at [42, 121] on span "Design" at bounding box center [32, 118] width 30 height 14
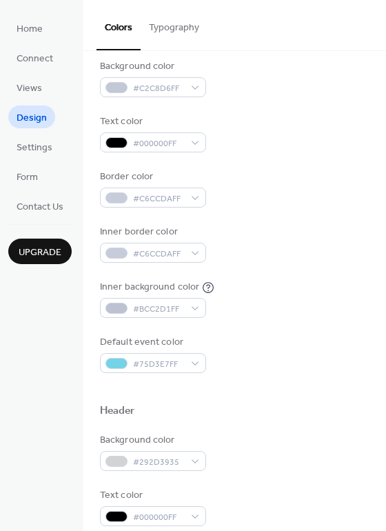
scroll to position [135, 0]
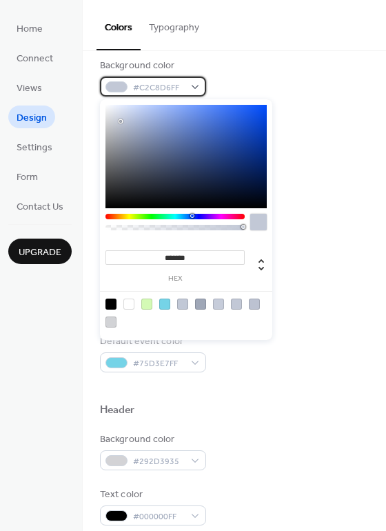
click at [173, 92] on span "#C2C8D6FF" at bounding box center [158, 88] width 51 height 14
click at [192, 256] on input "*******" at bounding box center [174, 257] width 139 height 14
drag, startPoint x: 165, startPoint y: 258, endPoint x: 269, endPoint y: 255, distance: 104.1
click at [269, 255] on div "******* hex" at bounding box center [186, 219] width 172 height 240
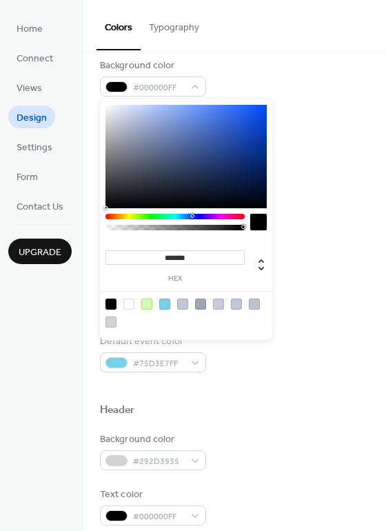
click at [148, 302] on div at bounding box center [146, 303] width 11 height 11
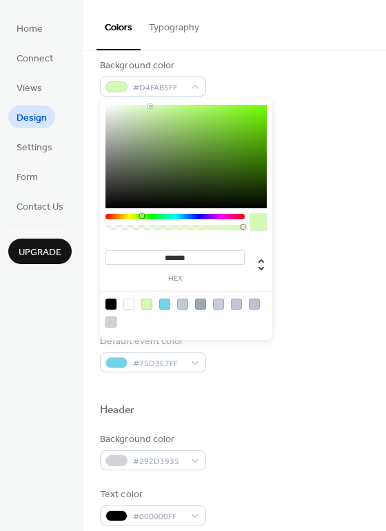
click at [132, 303] on div at bounding box center [128, 303] width 11 height 11
type input "*******"
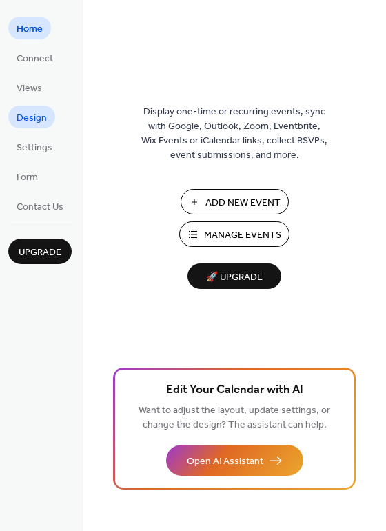
click at [32, 113] on span "Design" at bounding box center [32, 118] width 30 height 14
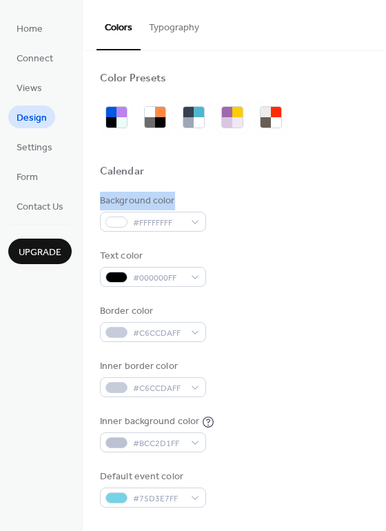
drag, startPoint x: 381, startPoint y: 185, endPoint x: 382, endPoint y: 198, distance: 13.1
click at [382, 198] on div "Color Presets Calendar Background color #FFFFFFFF Text color #000000FF Border c…" at bounding box center [234, 291] width 303 height 480
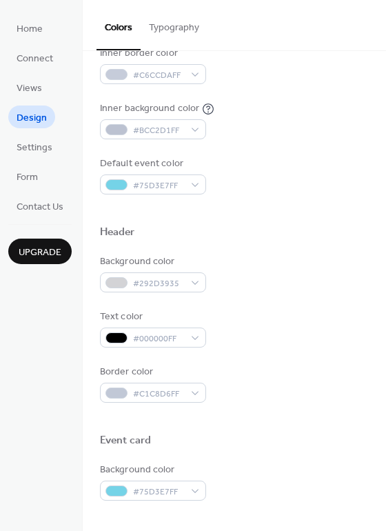
scroll to position [311, 0]
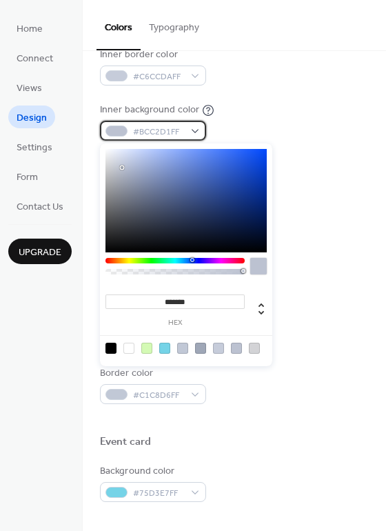
click at [138, 135] on span "#BCC2D1FF" at bounding box center [158, 132] width 51 height 14
type input "*******"
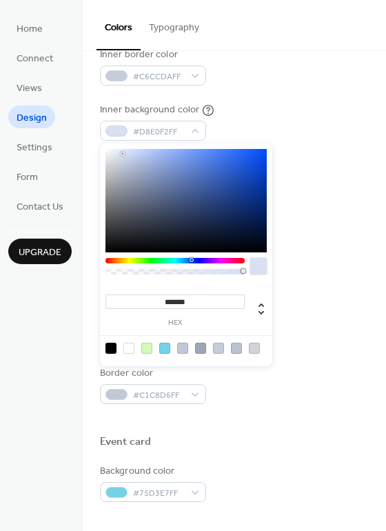
click at [123, 154] on div at bounding box center [185, 200] width 161 height 103
drag, startPoint x: 198, startPoint y: 306, endPoint x: 165, endPoint y: 300, distance: 34.2
click at [165, 300] on input "*******" at bounding box center [174, 301] width 139 height 14
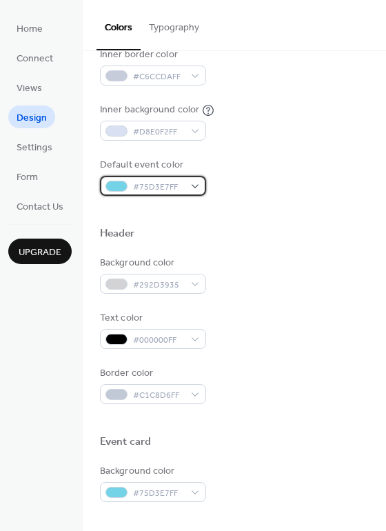
click at [119, 185] on div at bounding box center [116, 186] width 22 height 11
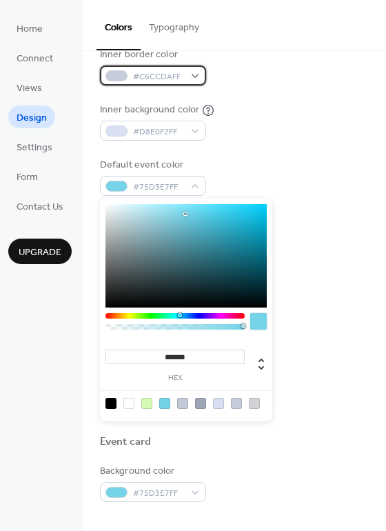
click at [152, 74] on span "#C6CCDAFF" at bounding box center [158, 77] width 51 height 14
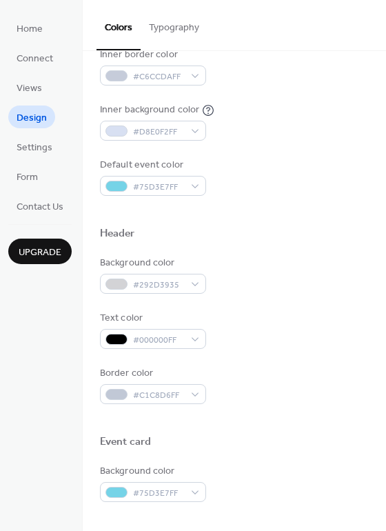
click at [292, 68] on div "Inner border color #C6CCDAFF" at bounding box center [234, 67] width 269 height 38
click at [161, 126] on span "#D8E0F2FF" at bounding box center [158, 132] width 51 height 14
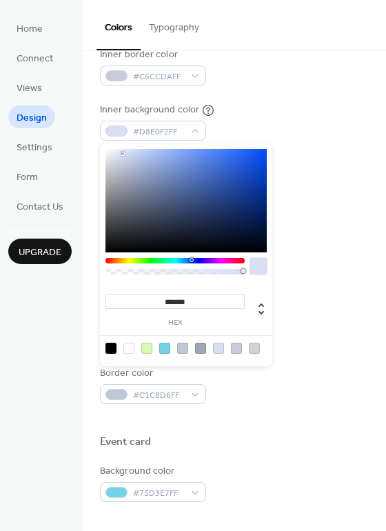
drag, startPoint x: 203, startPoint y: 305, endPoint x: 122, endPoint y: 301, distance: 80.7
click at [122, 301] on input "*******" at bounding box center [174, 301] width 139 height 14
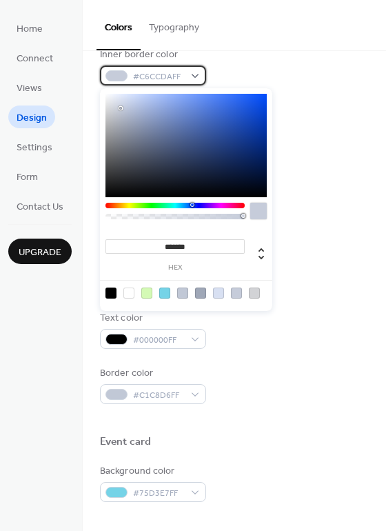
click at [159, 75] on span "#C6CCDAFF" at bounding box center [158, 77] width 51 height 14
drag, startPoint x: 205, startPoint y: 241, endPoint x: 120, endPoint y: 238, distance: 85.5
click at [120, 239] on input "*******" at bounding box center [174, 246] width 139 height 14
paste input
type input "*******"
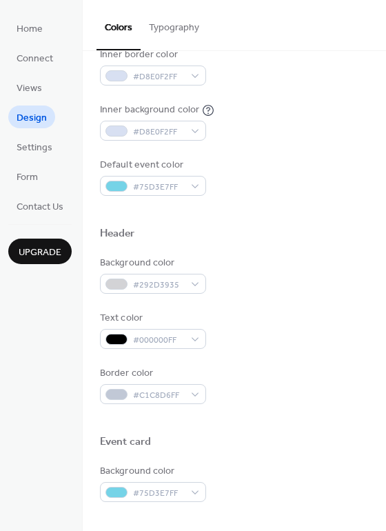
click at [335, 194] on div "Default event color #75D3E7FF" at bounding box center [234, 177] width 269 height 38
click at [193, 74] on div "#D8E0F2FF" at bounding box center [153, 75] width 106 height 20
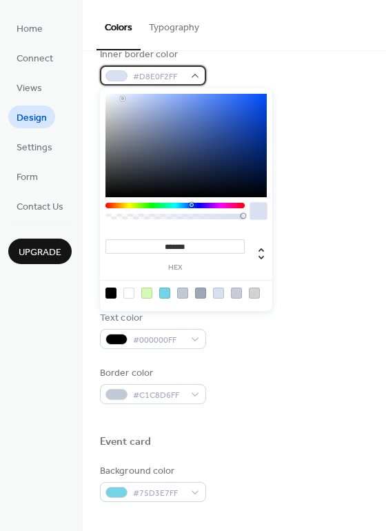
click at [159, 79] on span "#D8E0F2FF" at bounding box center [158, 77] width 51 height 14
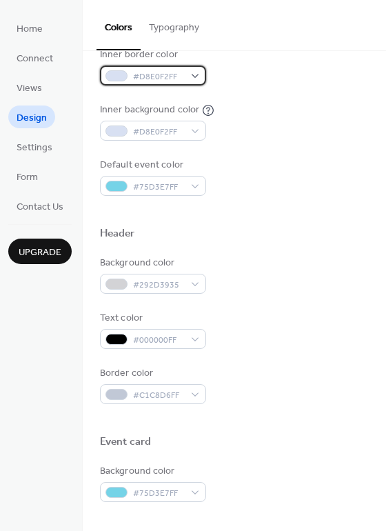
click at [159, 79] on span "#D8E0F2FF" at bounding box center [158, 77] width 51 height 14
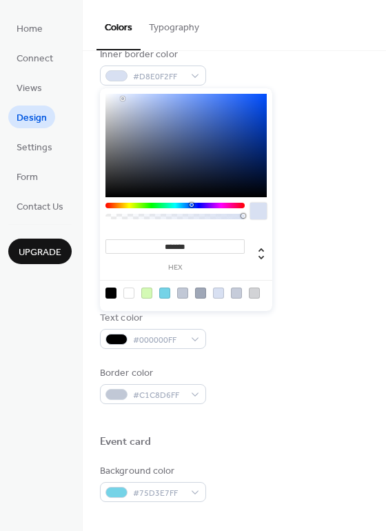
drag, startPoint x: 193, startPoint y: 245, endPoint x: 165, endPoint y: 247, distance: 27.6
click at [165, 247] on input "*******" at bounding box center [174, 246] width 139 height 14
type input "*********"
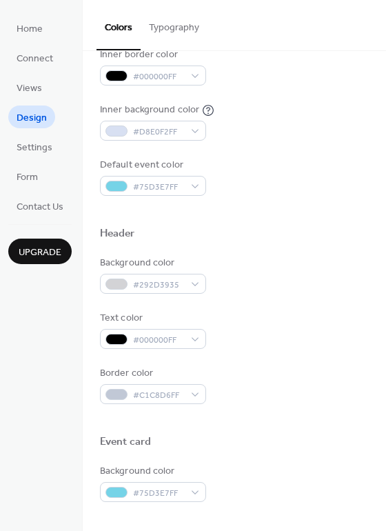
click at [302, 162] on div "Default event color #75D3E7FF" at bounding box center [234, 177] width 269 height 38
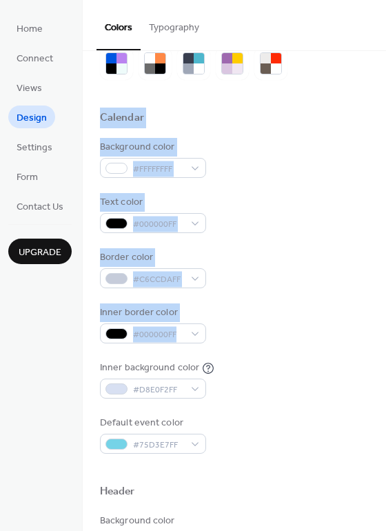
scroll to position [0, 0]
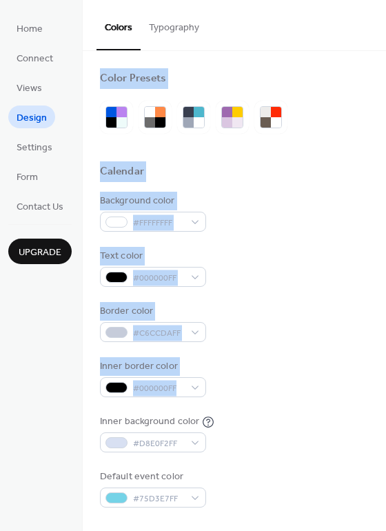
drag, startPoint x: 380, startPoint y: 88, endPoint x: 371, endPoint y: 31, distance: 57.2
click at [371, 31] on div "Colors Typography Color Presets Calendar Background color #FFFFFFFF Text color …" at bounding box center [234, 265] width 303 height 531
click at [325, 84] on div "Color Presets" at bounding box center [234, 81] width 269 height 18
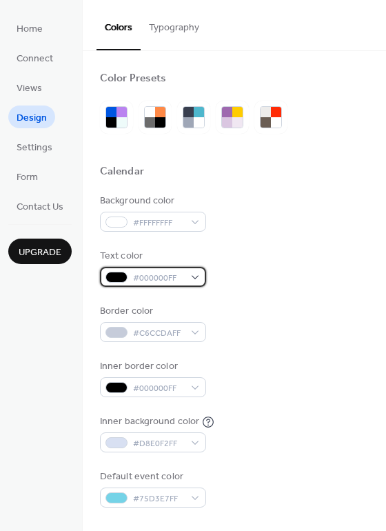
click at [162, 274] on span "#000000FF" at bounding box center [158, 278] width 51 height 14
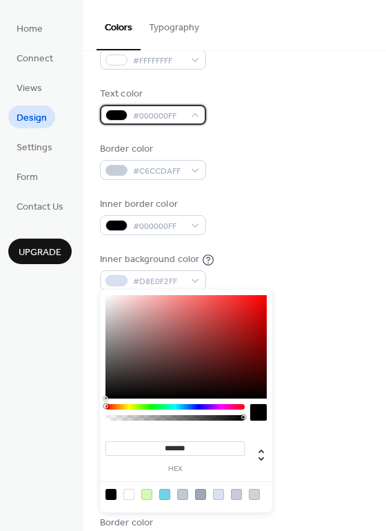
scroll to position [178, 0]
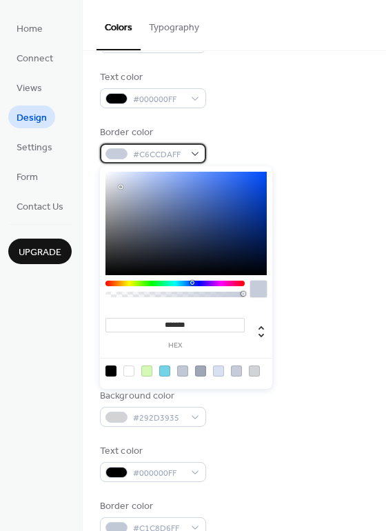
click at [171, 159] on span "#C6CCDAFF" at bounding box center [158, 154] width 51 height 14
click at [147, 153] on span "#C6CCDAFF" at bounding box center [158, 154] width 51 height 14
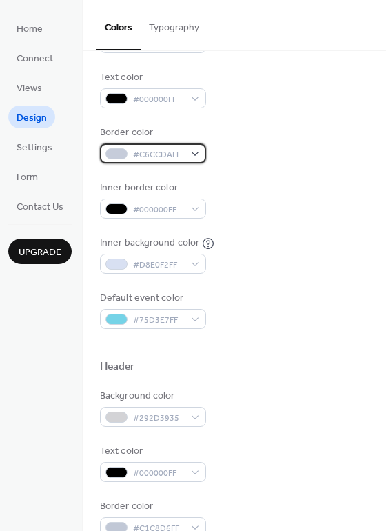
click at [147, 154] on span "#C6CCDAFF" at bounding box center [158, 154] width 51 height 14
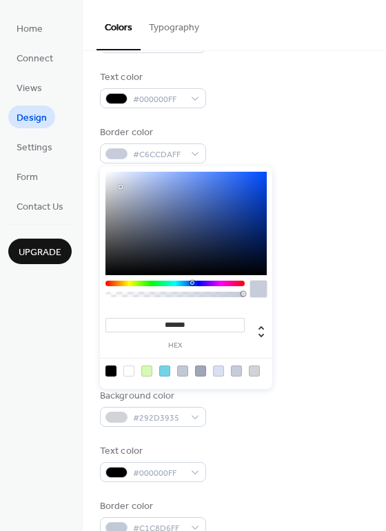
type input "*******"
click at [108, 172] on div at bounding box center [185, 223] width 161 height 103
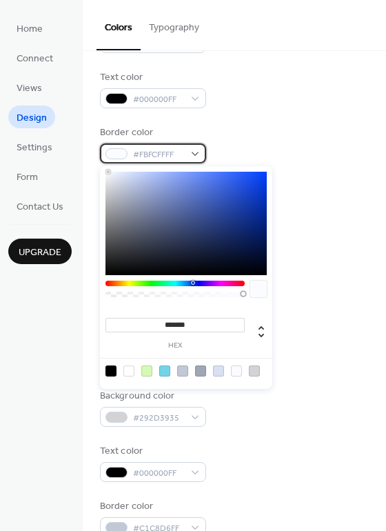
click at [115, 155] on div at bounding box center [116, 153] width 22 height 11
drag, startPoint x: 196, startPoint y: 322, endPoint x: 169, endPoint y: 325, distance: 27.0
click at [169, 325] on input "*******" at bounding box center [174, 325] width 139 height 14
type input "*********"
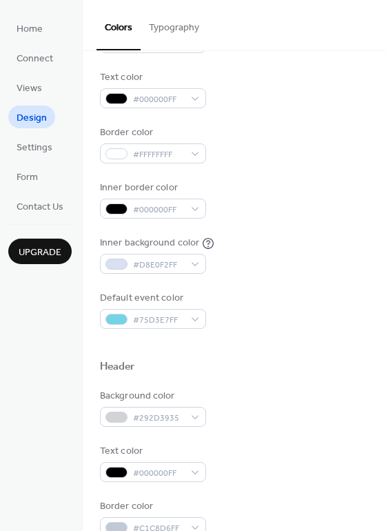
click at [307, 119] on div "Background color #FFFFFFFF Text color #000000FF Border color #FFFFFFFF Inner bo…" at bounding box center [234, 172] width 269 height 314
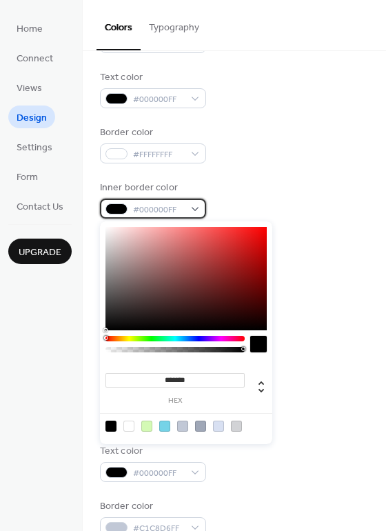
click at [165, 216] on span "#000000FF" at bounding box center [158, 210] width 51 height 14
click at [172, 208] on span "#000000FF" at bounding box center [158, 210] width 51 height 14
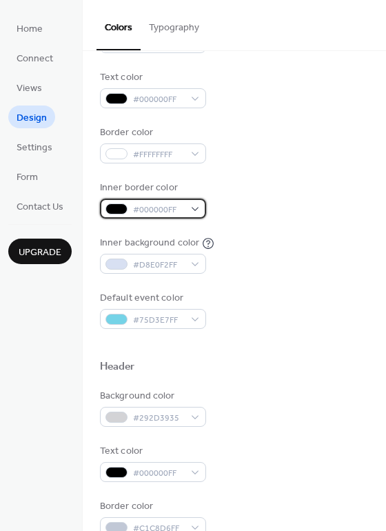
click at [175, 213] on span "#000000FF" at bounding box center [158, 210] width 51 height 14
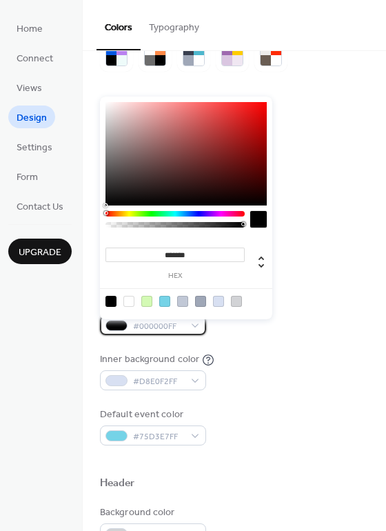
scroll to position [59, 0]
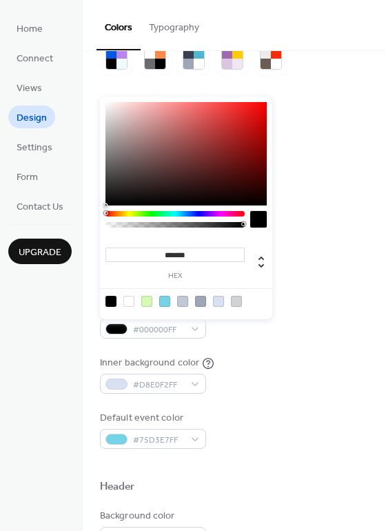
drag, startPoint x: 194, startPoint y: 254, endPoint x: 142, endPoint y: 248, distance: 52.7
click at [142, 248] on input "*******" at bounding box center [174, 254] width 139 height 14
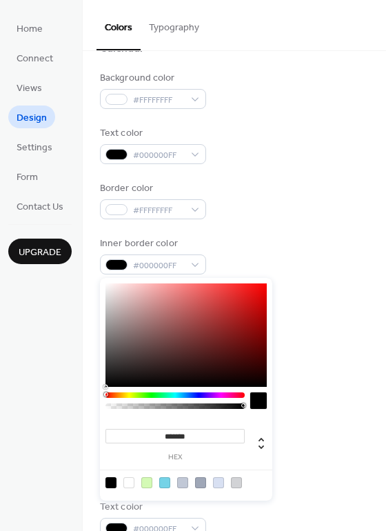
scroll to position [123, 0]
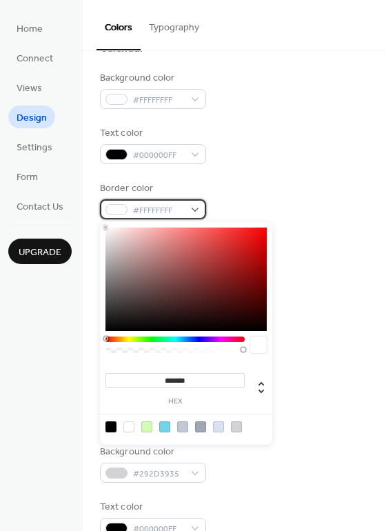
click at [161, 214] on span "#FFFFFFFF" at bounding box center [158, 210] width 51 height 14
type input "*******"
click at [106, 228] on div at bounding box center [106, 228] width 3 height 3
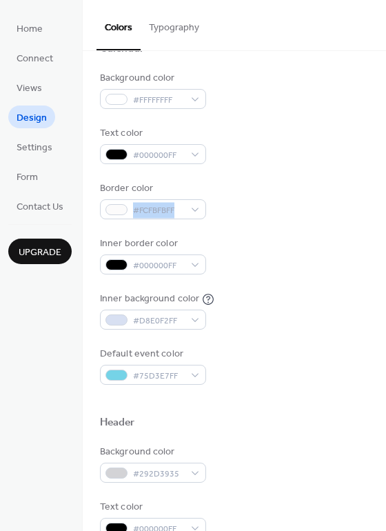
drag, startPoint x: 381, startPoint y: 183, endPoint x: 378, endPoint y: 195, distance: 12.7
click at [378, 195] on div "Color Presets Calendar Background color #FFFFFFFF Text color #000000FF Border c…" at bounding box center [234, 462] width 303 height 1069
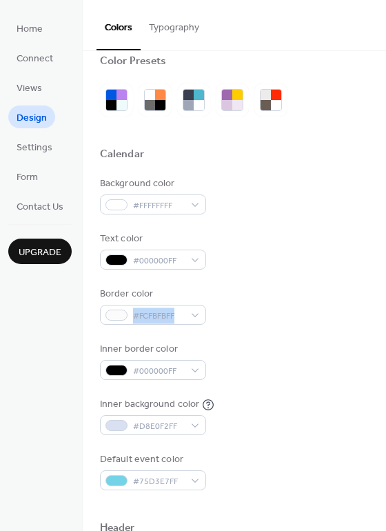
scroll to position [18, 0]
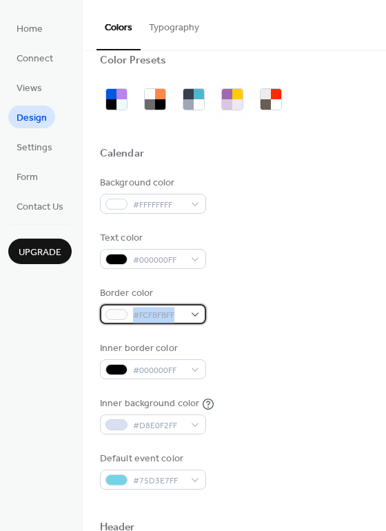
click at [157, 311] on span "#FCFBFBFF" at bounding box center [158, 315] width 51 height 14
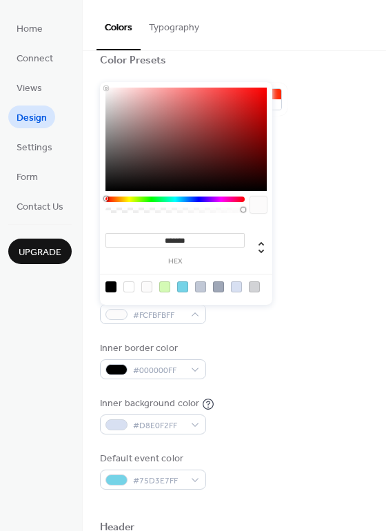
click at [125, 284] on div at bounding box center [128, 286] width 11 height 11
type input "*******"
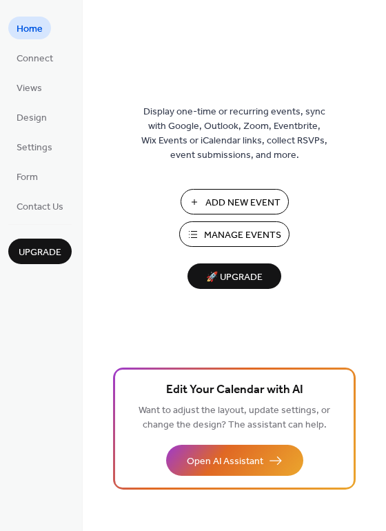
click at [211, 238] on span "Manage Events" at bounding box center [242, 235] width 77 height 14
click at [37, 149] on span "Settings" at bounding box center [35, 148] width 36 height 14
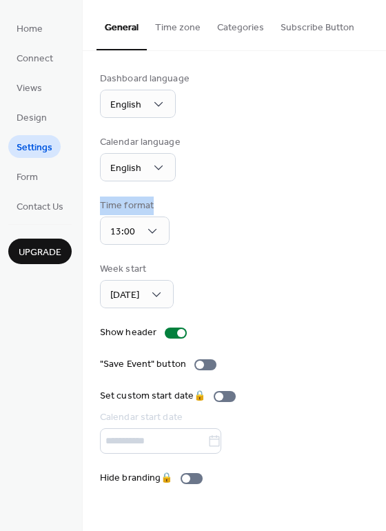
drag, startPoint x: 380, startPoint y: 165, endPoint x: 385, endPoint y: 203, distance: 37.5
click at [385, 203] on div "Dashboard language English Calendar language English Time format 13:00 Week sta…" at bounding box center [234, 278] width 303 height 455
drag, startPoint x: 380, startPoint y: 199, endPoint x: 380, endPoint y: 276, distance: 76.5
click at [380, 276] on div "Dashboard language English Calendar language English Time format 13:00 Week sta…" at bounding box center [234, 278] width 303 height 455
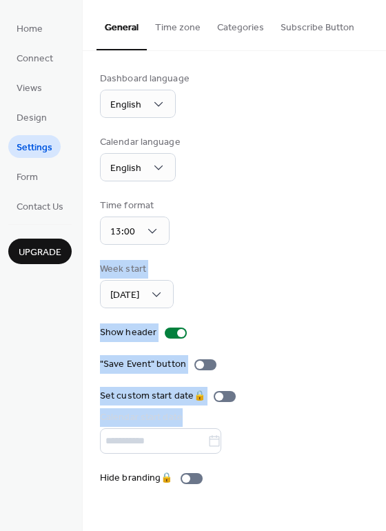
drag, startPoint x: 380, startPoint y: 400, endPoint x: 389, endPoint y: 253, distance: 147.7
click at [385, 253] on html "Home Connect Views Design Settings Form Contact Us Upgrade Settings Upgrade Gen…" at bounding box center [193, 265] width 386 height 531
click at [224, 23] on button "Categories" at bounding box center [240, 24] width 63 height 49
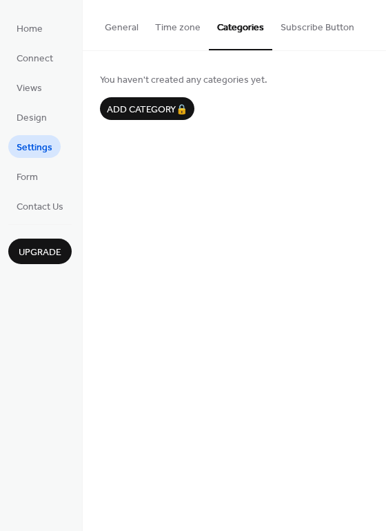
click at [300, 28] on button "Subscribe Button" at bounding box center [317, 24] width 90 height 49
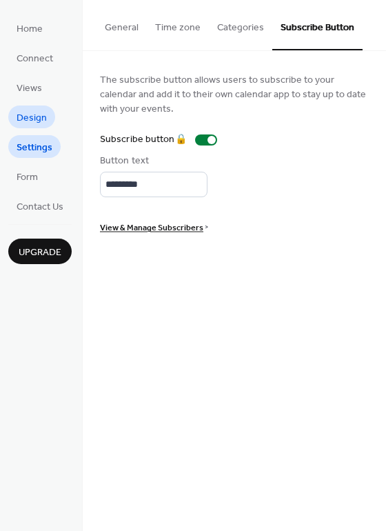
click at [42, 114] on span "Design" at bounding box center [32, 118] width 30 height 14
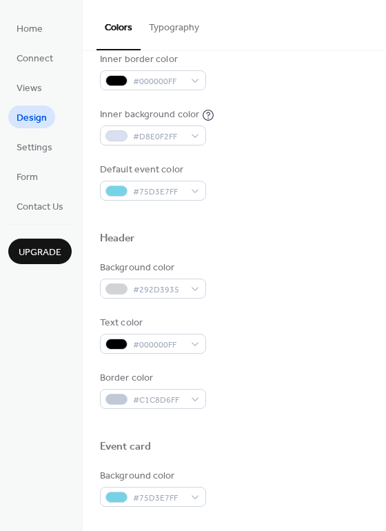
scroll to position [318, 0]
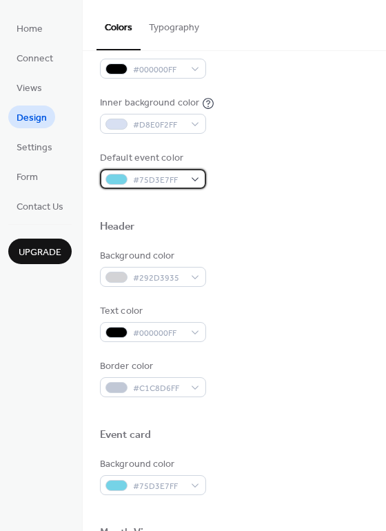
click at [120, 177] on div at bounding box center [116, 179] width 22 height 11
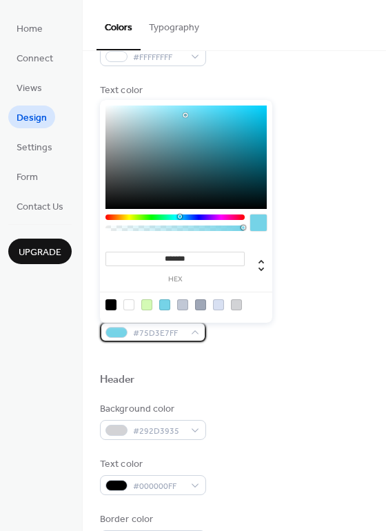
scroll to position [167, 0]
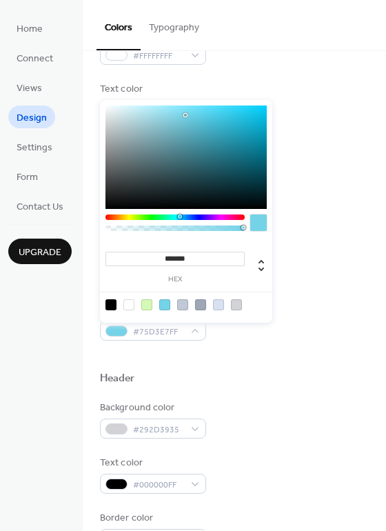
drag, startPoint x: 196, startPoint y: 259, endPoint x: 165, endPoint y: 258, distance: 31.7
click at [165, 258] on input "*******" at bounding box center [174, 259] width 139 height 14
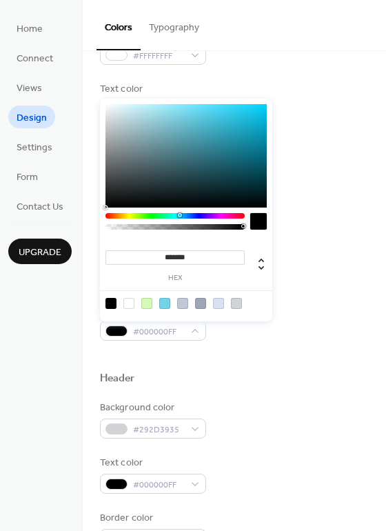
type input "*********"
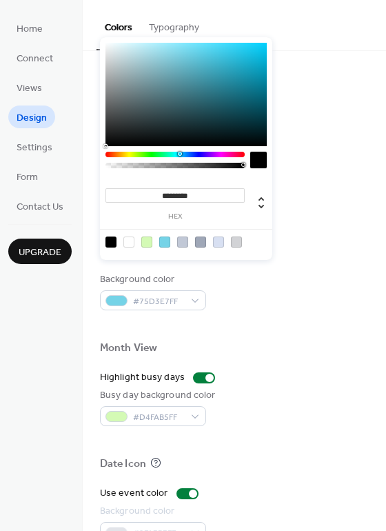
scroll to position [506, 0]
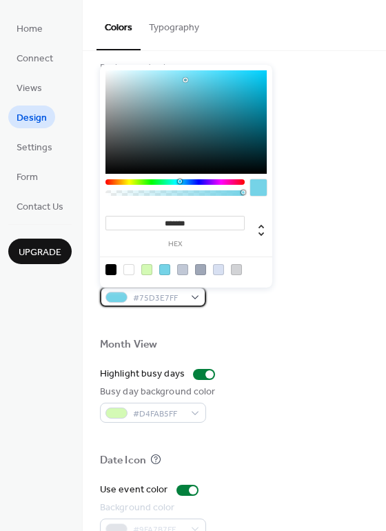
click at [180, 296] on span "#75D3E7FF" at bounding box center [158, 298] width 51 height 14
click at [127, 269] on div at bounding box center [128, 269] width 11 height 11
type input "*******"
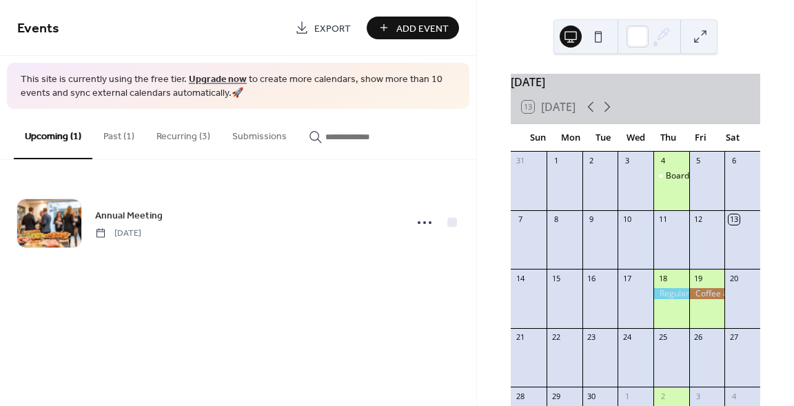
click at [116, 133] on button "Past (1)" at bounding box center [118, 133] width 53 height 49
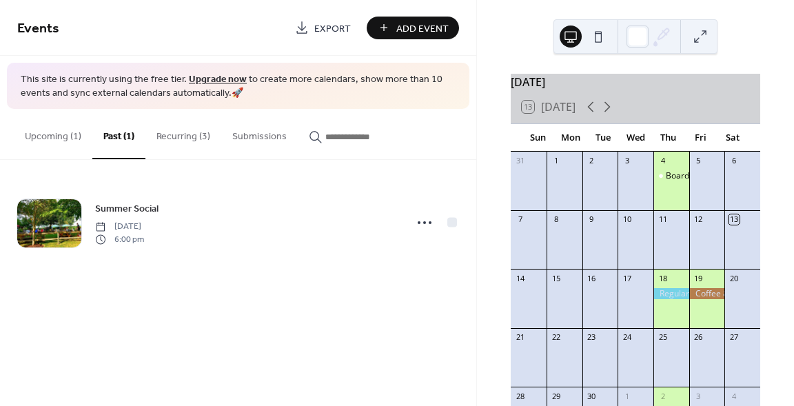
click at [187, 139] on button "Recurring (3)" at bounding box center [183, 133] width 76 height 49
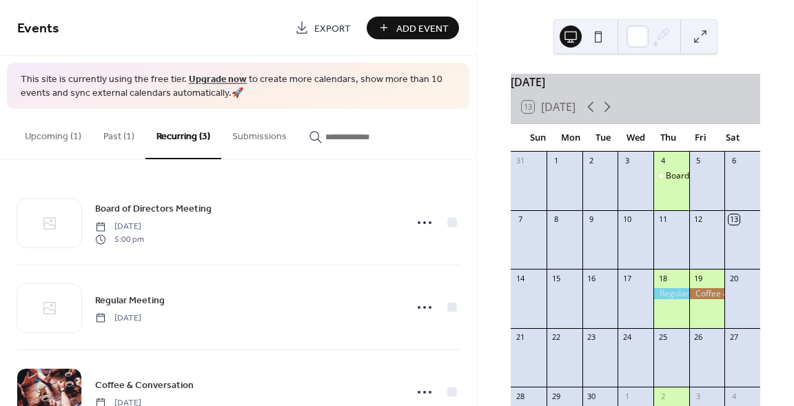
click at [598, 37] on button at bounding box center [598, 36] width 22 height 22
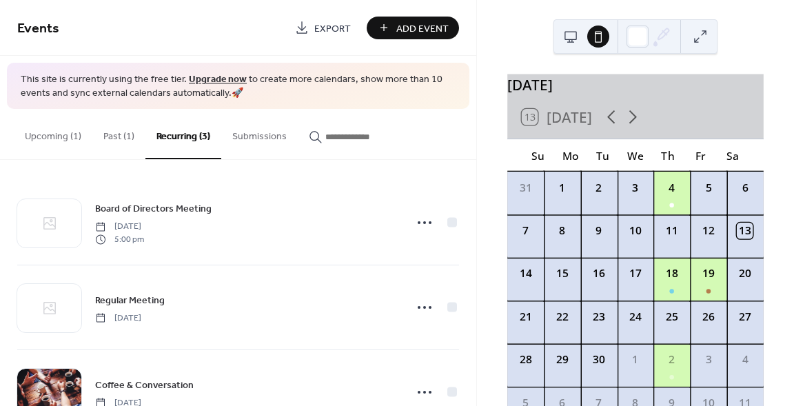
click at [573, 36] on button at bounding box center [571, 36] width 22 height 22
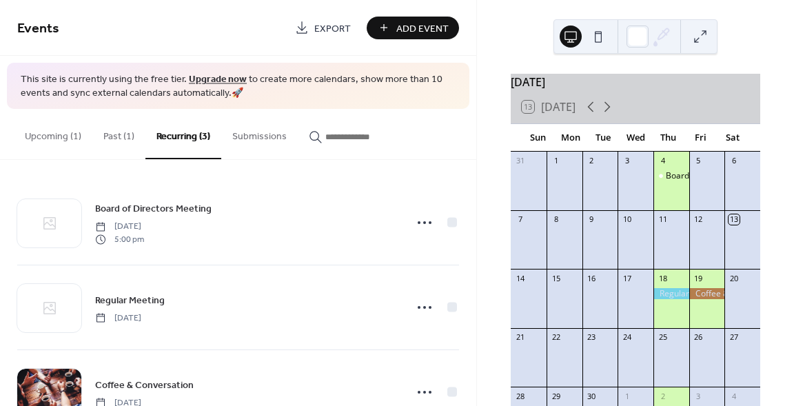
click at [696, 34] on button at bounding box center [700, 36] width 22 height 22
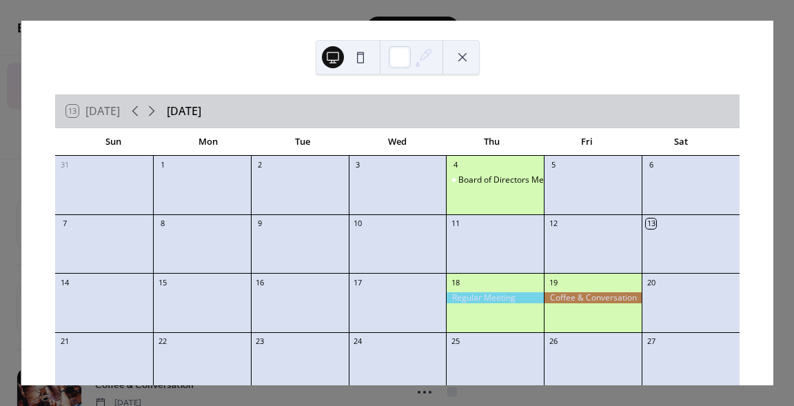
click at [461, 57] on button at bounding box center [462, 57] width 22 height 22
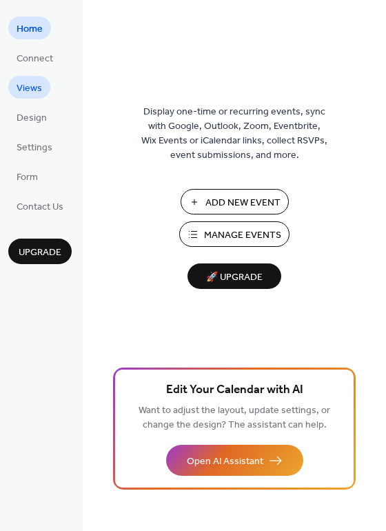
click at [37, 88] on span "Views" at bounding box center [29, 88] width 25 height 14
click at [45, 118] on span "Design" at bounding box center [32, 118] width 30 height 14
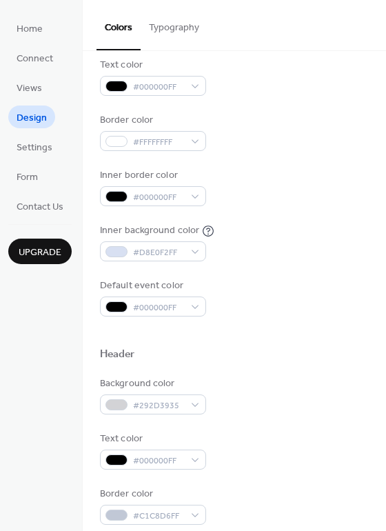
scroll to position [170, 0]
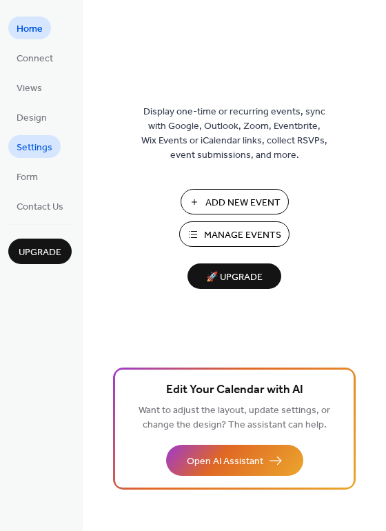
click at [34, 150] on span "Settings" at bounding box center [35, 148] width 36 height 14
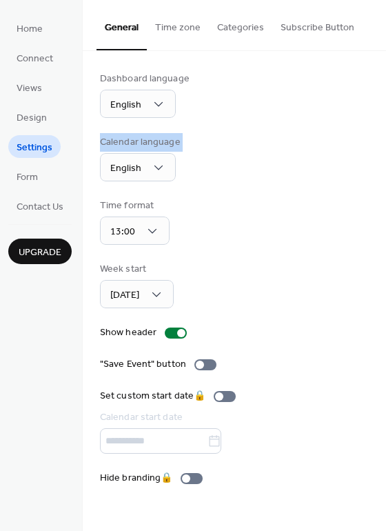
drag, startPoint x: 382, startPoint y: 130, endPoint x: 382, endPoint y: 168, distance: 37.9
click at [382, 168] on div "Dashboard language English Calendar language English Time format 13:00 Week sta…" at bounding box center [234, 278] width 303 height 455
click at [222, 28] on button "Categories" at bounding box center [240, 24] width 63 height 49
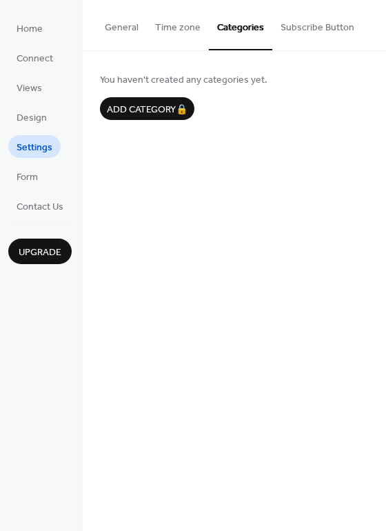
click at [311, 26] on button "Subscribe Button" at bounding box center [317, 24] width 90 height 49
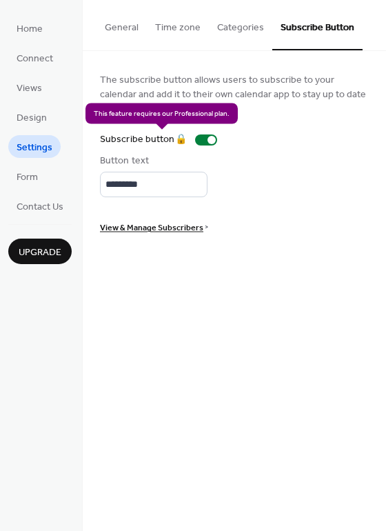
click at [203, 140] on div "Subscribe button 🔒" at bounding box center [161, 139] width 123 height 14
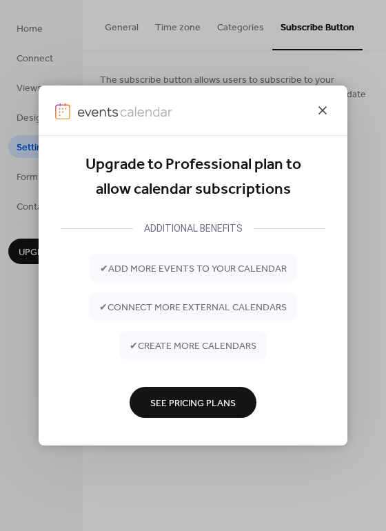
click at [324, 113] on icon at bounding box center [322, 110] width 17 height 17
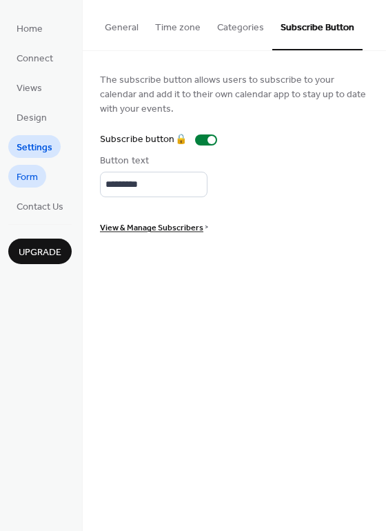
click at [27, 182] on span "Form" at bounding box center [27, 177] width 21 height 14
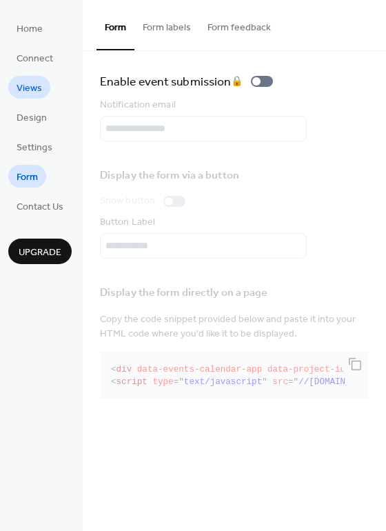
click at [35, 83] on span "Views" at bounding box center [29, 88] width 25 height 14
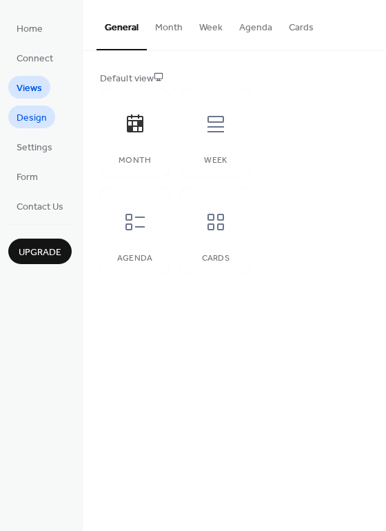
click at [36, 121] on span "Design" at bounding box center [32, 118] width 30 height 14
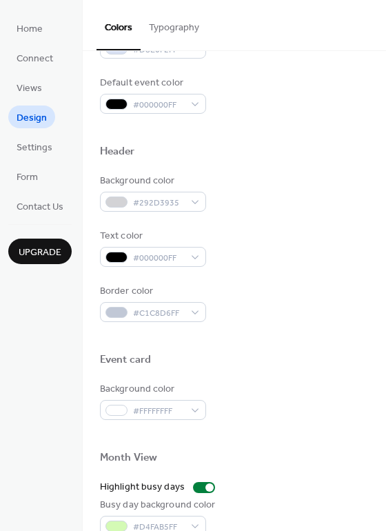
scroll to position [590, 0]
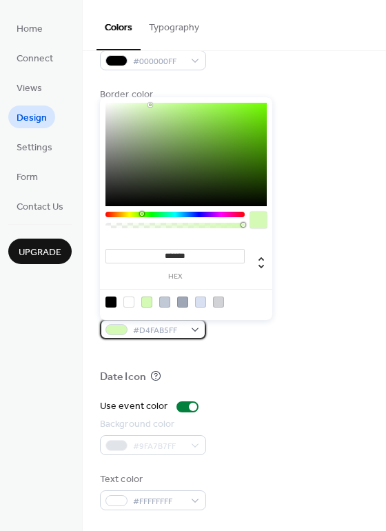
click at [187, 327] on div "#D4FAB5FF" at bounding box center [153, 329] width 106 height 20
click at [140, 115] on div at bounding box center [185, 154] width 161 height 103
click at [137, 115] on div at bounding box center [185, 154] width 161 height 103
click at [130, 115] on div at bounding box center [185, 154] width 161 height 103
click at [130, 108] on div at bounding box center [185, 154] width 161 height 103
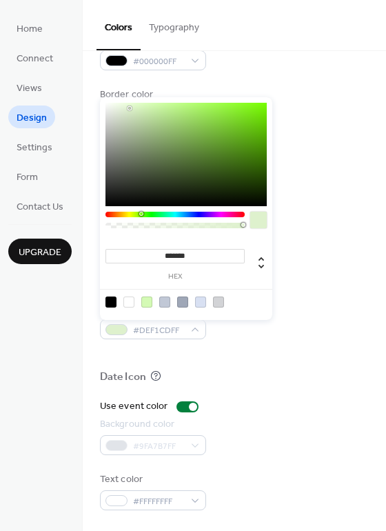
type input "*******"
click at [134, 111] on div at bounding box center [185, 154] width 161 height 103
drag, startPoint x: 192, startPoint y: 259, endPoint x: 158, endPoint y: 256, distance: 34.6
click at [158, 256] on input "*******" at bounding box center [174, 256] width 139 height 14
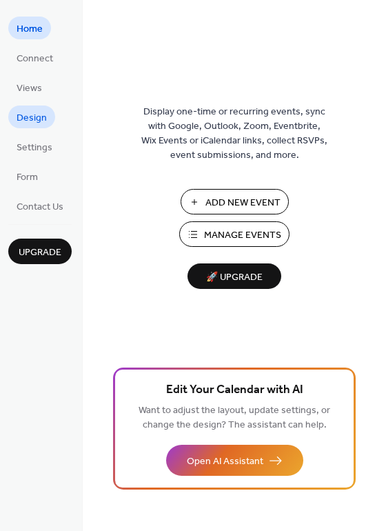
click at [32, 115] on span "Design" at bounding box center [32, 118] width 30 height 14
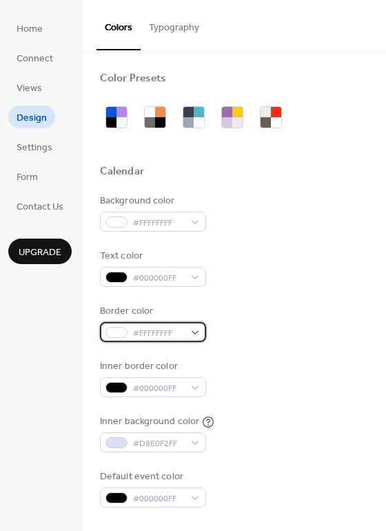
click at [158, 330] on span "#FFFFFFFF" at bounding box center [158, 333] width 51 height 14
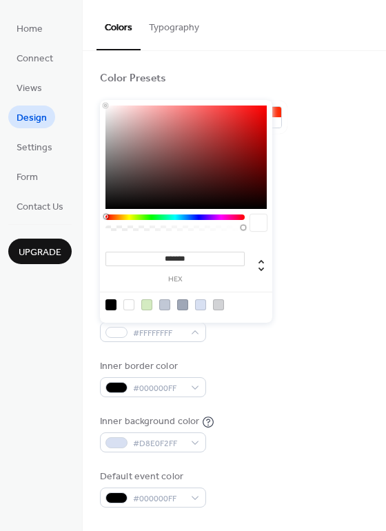
click at [41, 115] on span "Design" at bounding box center [32, 118] width 30 height 14
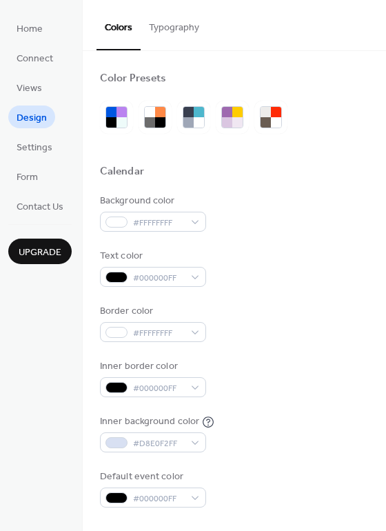
click at [254, 199] on div "Background color #FFFFFFFF" at bounding box center [234, 213] width 269 height 38
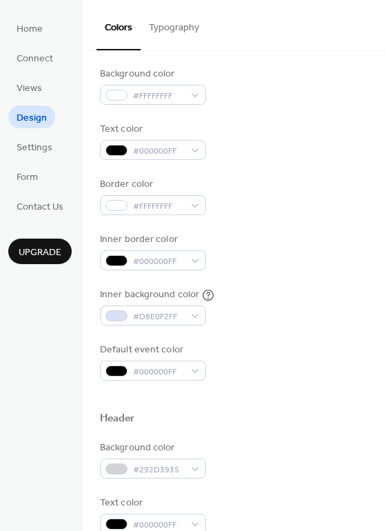
scroll to position [127, 0]
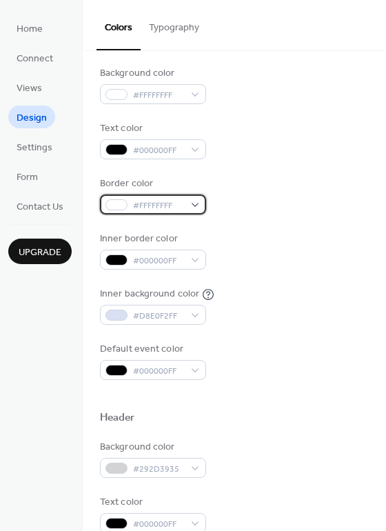
click at [158, 206] on span "#FFFFFFFF" at bounding box center [158, 205] width 51 height 14
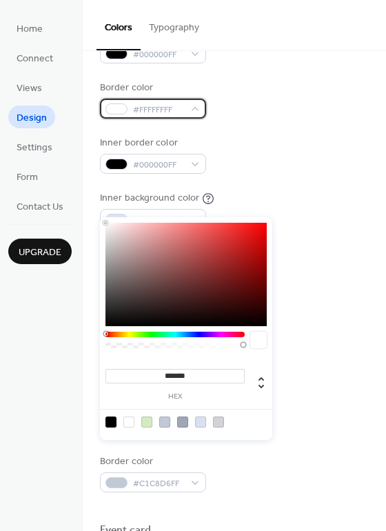
scroll to position [225, 0]
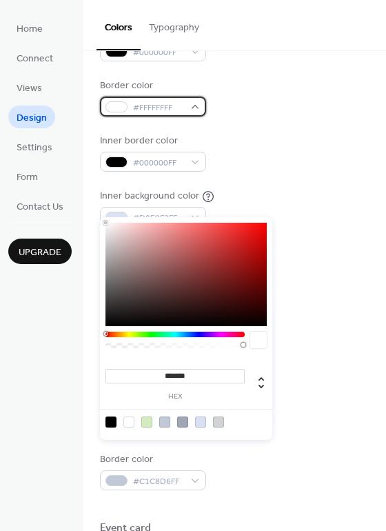
click at [156, 108] on span "#FFFFFFFF" at bounding box center [158, 108] width 51 height 14
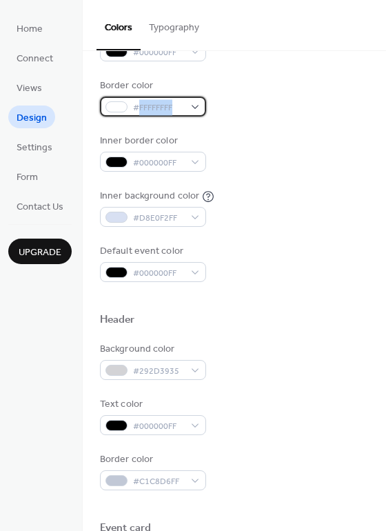
click at [156, 108] on span "#FFFFFFFF" at bounding box center [158, 108] width 51 height 14
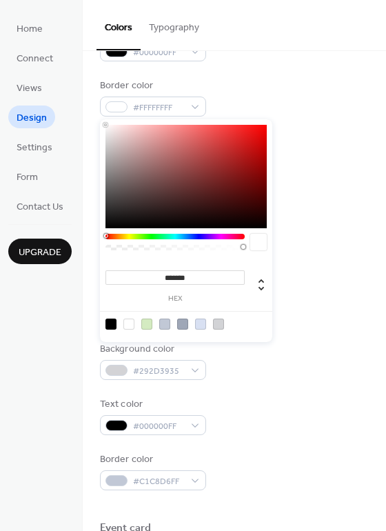
drag, startPoint x: 192, startPoint y: 278, endPoint x: 165, endPoint y: 279, distance: 26.9
click at [165, 279] on input "*******" at bounding box center [174, 277] width 139 height 14
click at [197, 274] on input "*******" at bounding box center [174, 277] width 139 height 14
drag, startPoint x: 196, startPoint y: 276, endPoint x: 162, endPoint y: 278, distance: 34.5
click at [162, 278] on input "*******" at bounding box center [174, 277] width 139 height 14
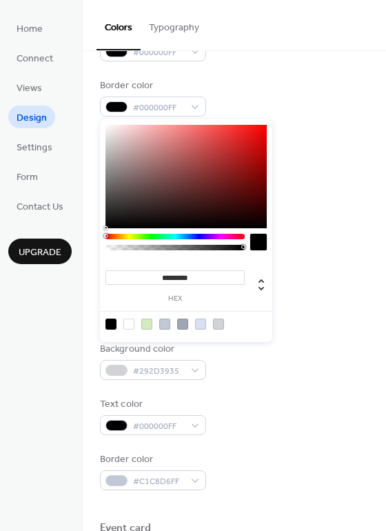
type input "*********"
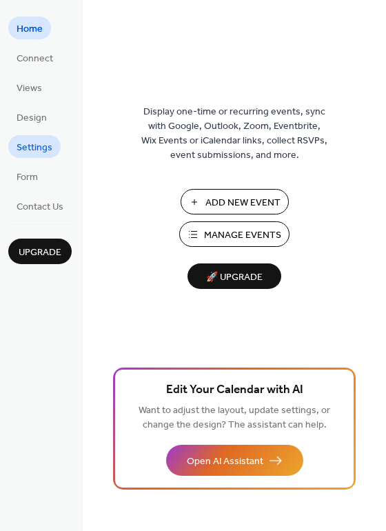
click at [39, 141] on span "Settings" at bounding box center [35, 148] width 36 height 14
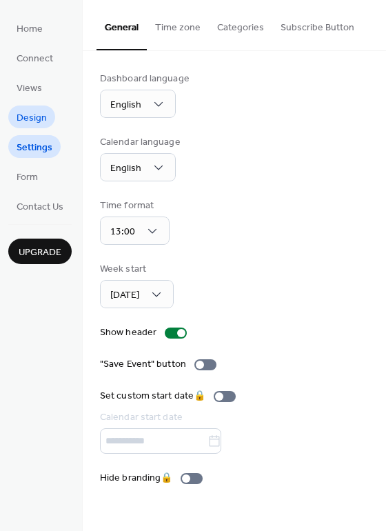
click at [17, 114] on span "Design" at bounding box center [32, 118] width 30 height 14
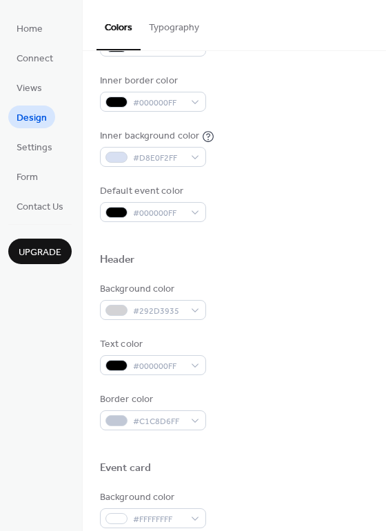
scroll to position [286, 0]
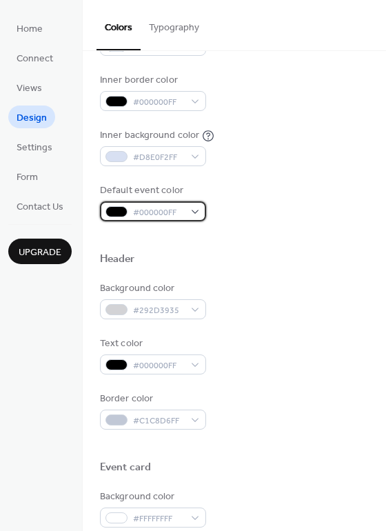
click at [123, 211] on div at bounding box center [116, 211] width 22 height 11
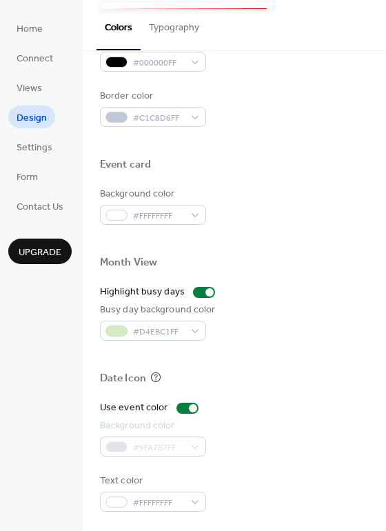
scroll to position [590, 0]
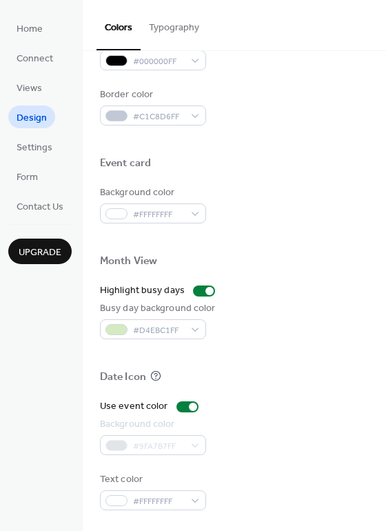
click at [139, 476] on div "Text color" at bounding box center [151, 479] width 103 height 14
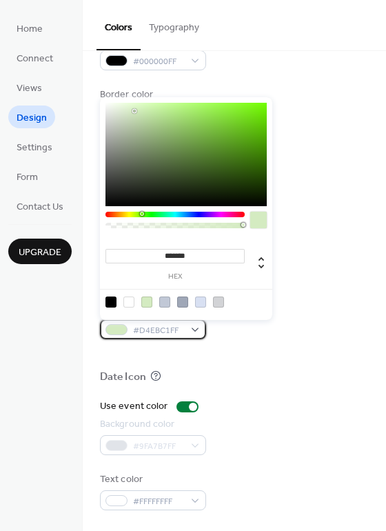
click at [150, 329] on span "#D4EBC1FF" at bounding box center [158, 330] width 51 height 14
click at [145, 303] on div at bounding box center [146, 301] width 11 height 11
click at [324, 329] on div "Busy day background color #D4EBC1FF" at bounding box center [234, 320] width 269 height 38
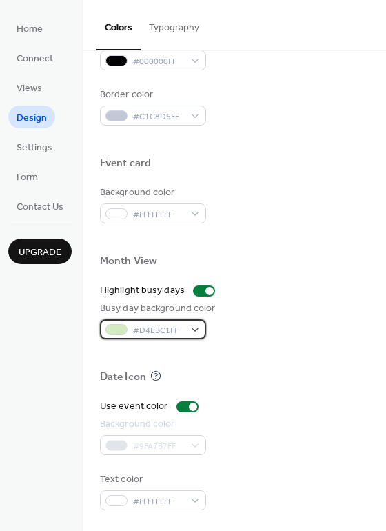
click at [116, 331] on div at bounding box center [116, 329] width 22 height 11
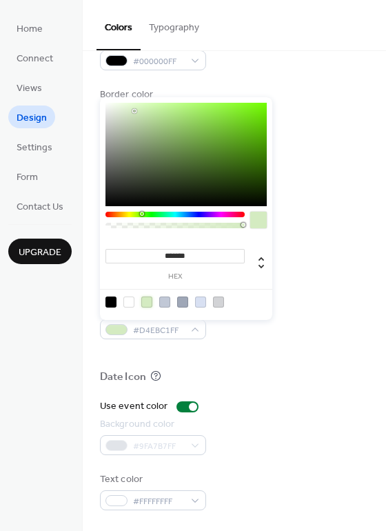
click at [145, 299] on div at bounding box center [146, 301] width 11 height 11
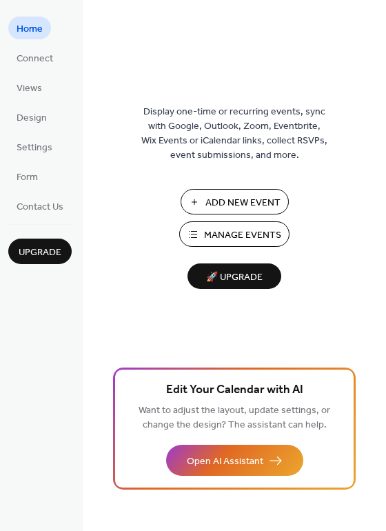
click at [214, 228] on span "Manage Events" at bounding box center [242, 235] width 77 height 14
click at [37, 36] on span "Home" at bounding box center [30, 29] width 26 height 14
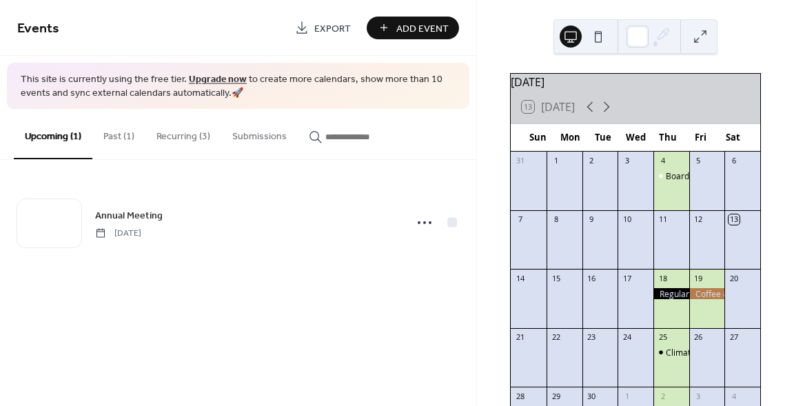
click at [128, 127] on button "Past (1)" at bounding box center [118, 133] width 53 height 49
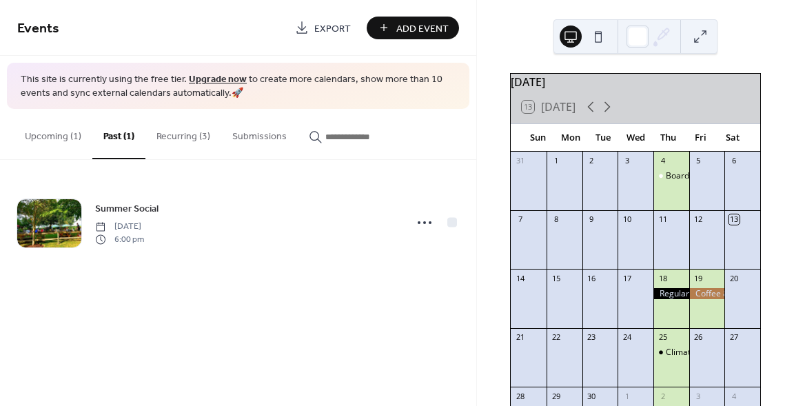
click at [181, 130] on button "Recurring (3)" at bounding box center [183, 133] width 76 height 49
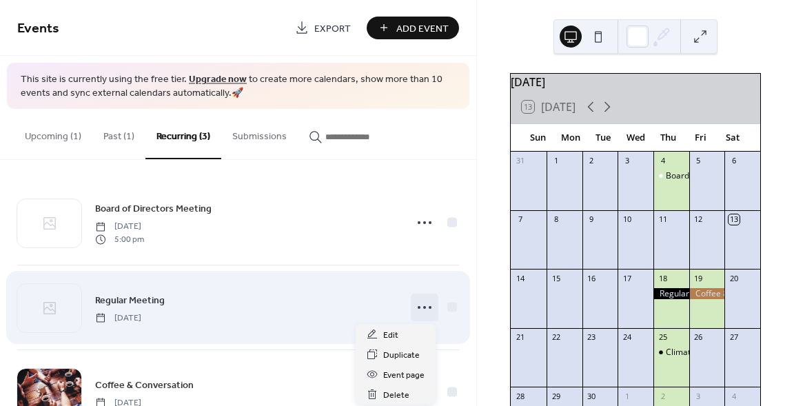
click at [422, 309] on icon at bounding box center [424, 307] width 22 height 22
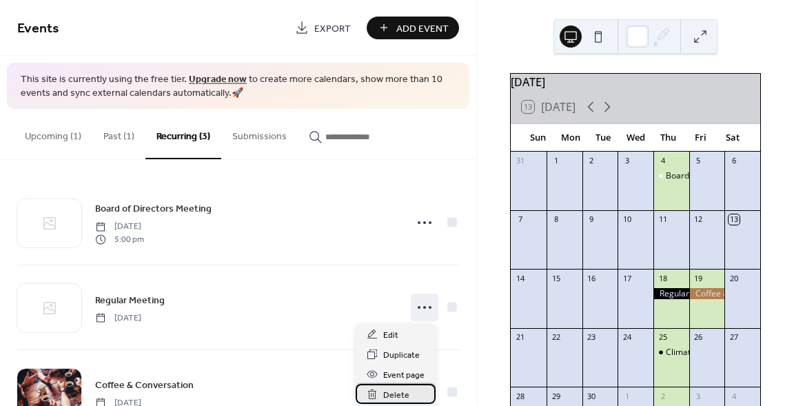
click at [392, 391] on span "Delete" at bounding box center [396, 395] width 26 height 14
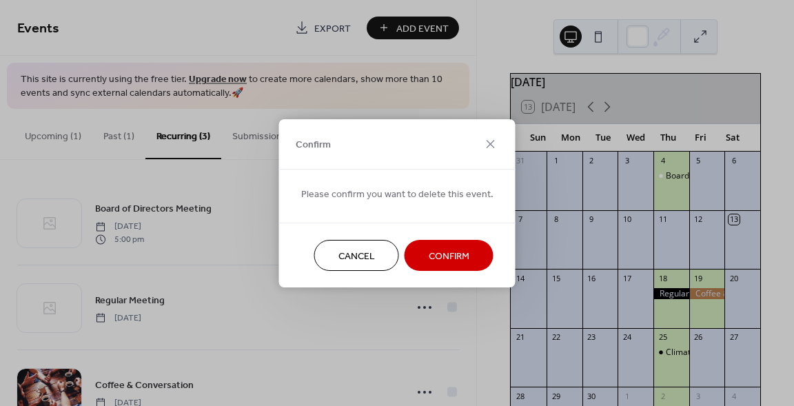
click at [458, 261] on span "Confirm" at bounding box center [449, 256] width 41 height 14
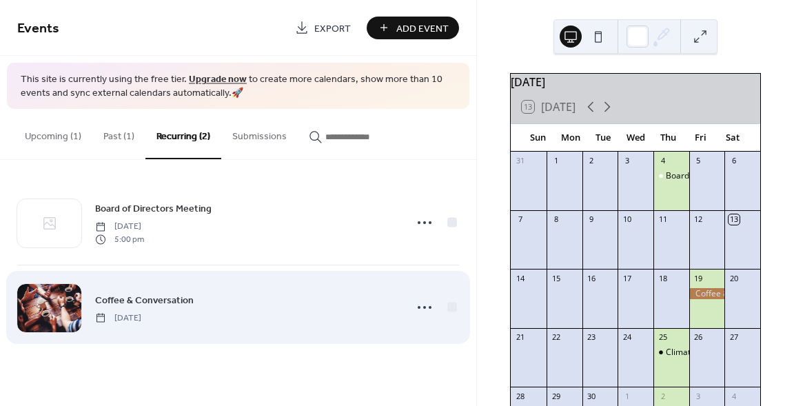
click at [221, 311] on div "Coffee & Conversation Friday, September 19, 2025" at bounding box center [246, 307] width 302 height 31
click at [424, 310] on icon at bounding box center [424, 307] width 22 height 22
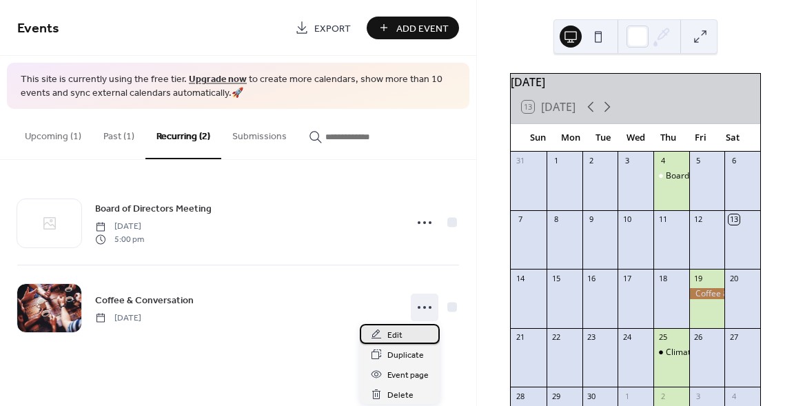
click at [409, 338] on div "Edit" at bounding box center [400, 334] width 80 height 20
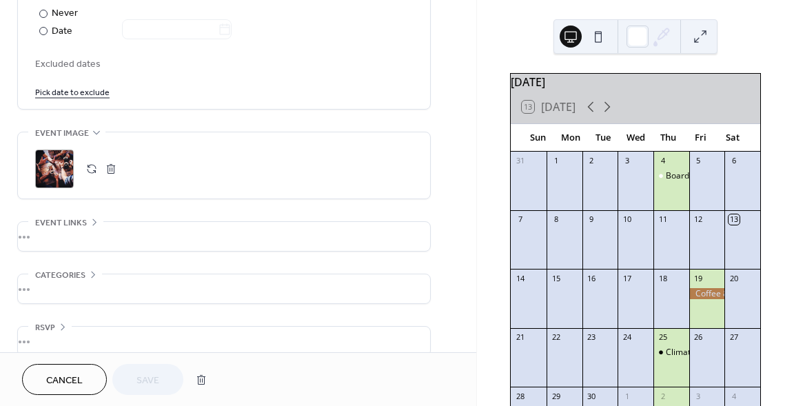
scroll to position [823, 0]
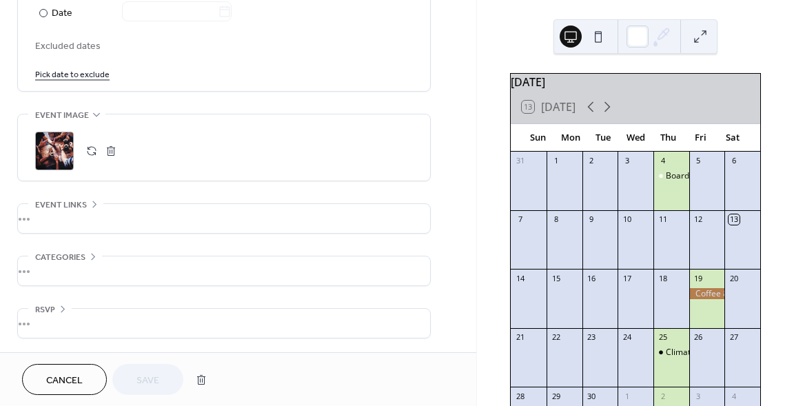
click at [81, 325] on div "•••" at bounding box center [224, 323] width 412 height 29
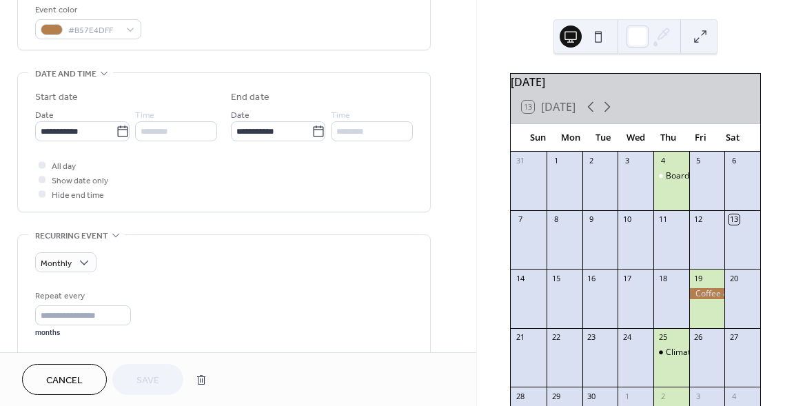
scroll to position [375, 0]
click at [43, 165] on icon at bounding box center [41, 166] width 3 height 3
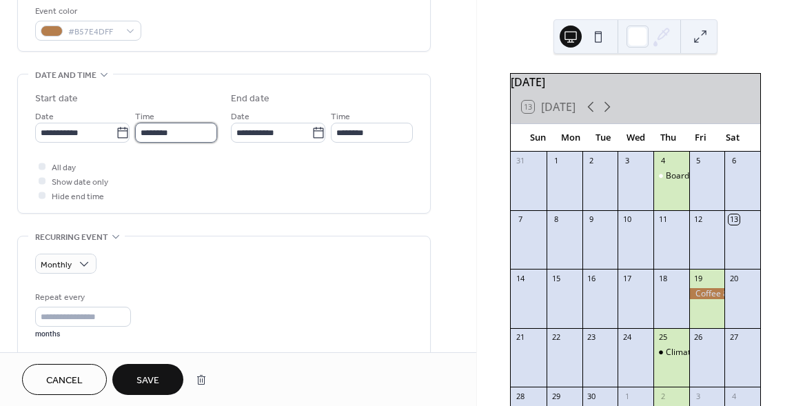
click at [165, 131] on input "********" at bounding box center [176, 133] width 82 height 20
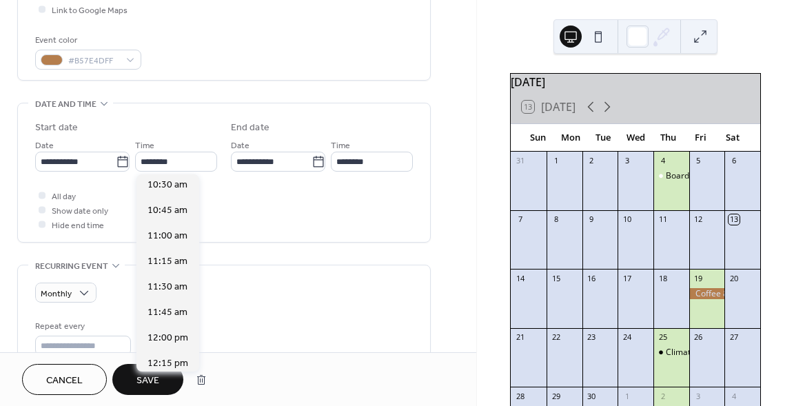
scroll to position [1028, 0]
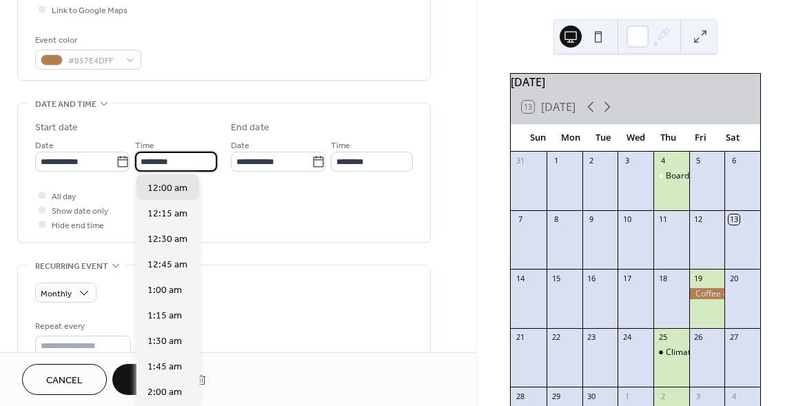
click at [158, 154] on input "********" at bounding box center [176, 162] width 82 height 20
click at [178, 190] on span "10:00 am" at bounding box center [167, 190] width 40 height 14
type input "********"
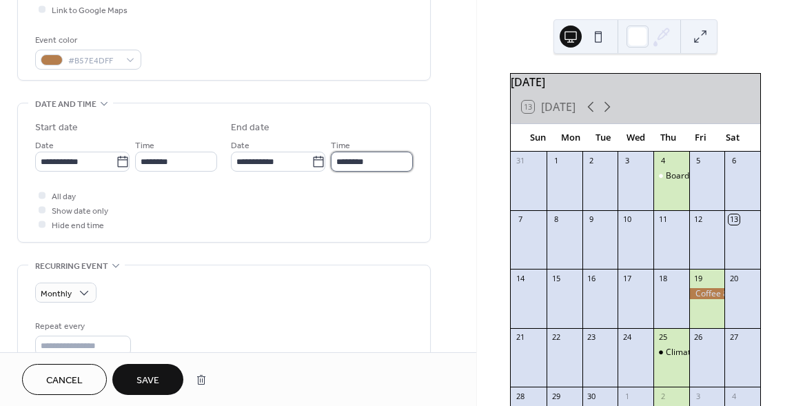
click at [358, 158] on input "********" at bounding box center [372, 162] width 82 height 20
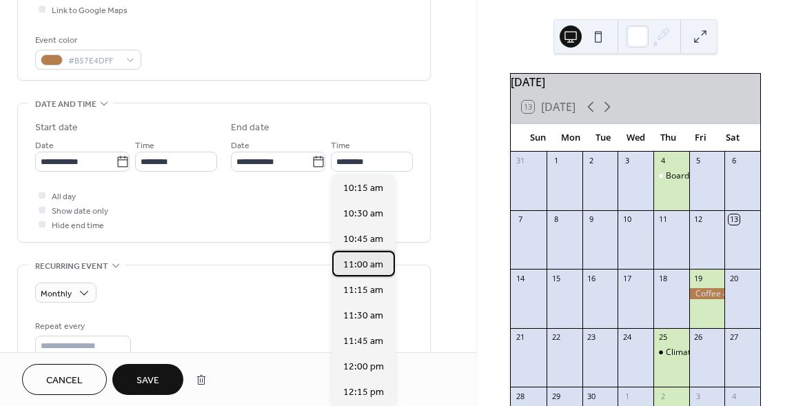
click at [361, 265] on span "11:00 am" at bounding box center [363, 264] width 40 height 14
type input "********"
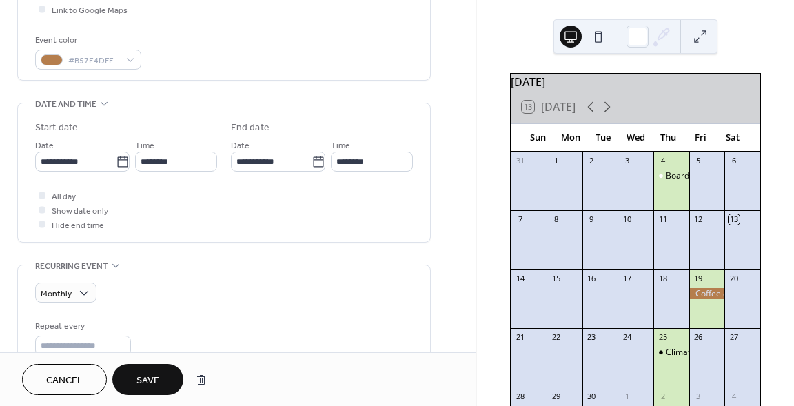
click at [165, 373] on button "Save" at bounding box center [147, 379] width 71 height 31
